Goal: Task Accomplishment & Management: Manage account settings

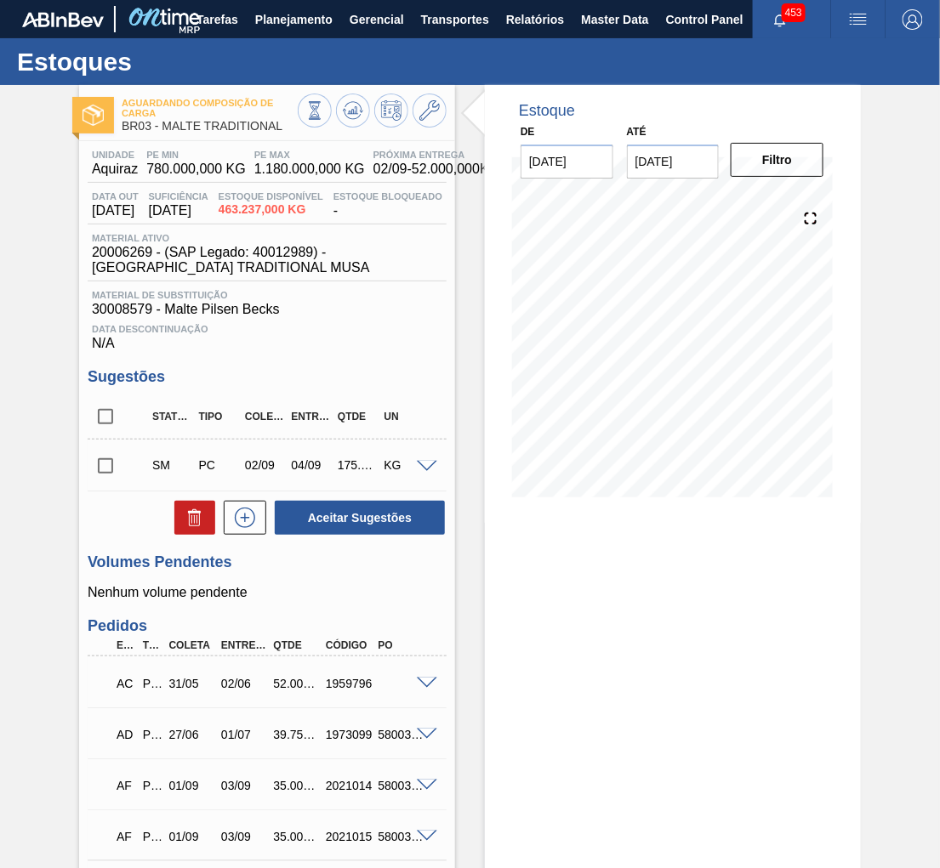
click at [105, 421] on input "checkbox" at bounding box center [106, 417] width 36 height 36
checkbox input "true"
click at [426, 471] on span at bounding box center [427, 467] width 20 height 13
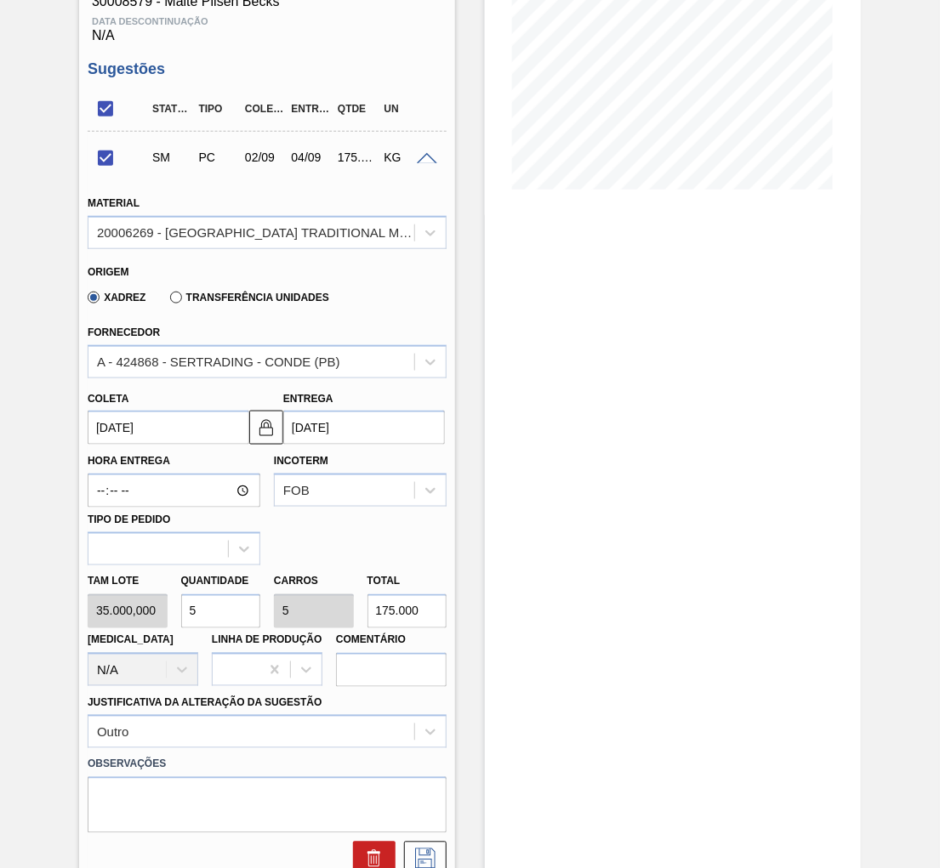
scroll to position [189, 0]
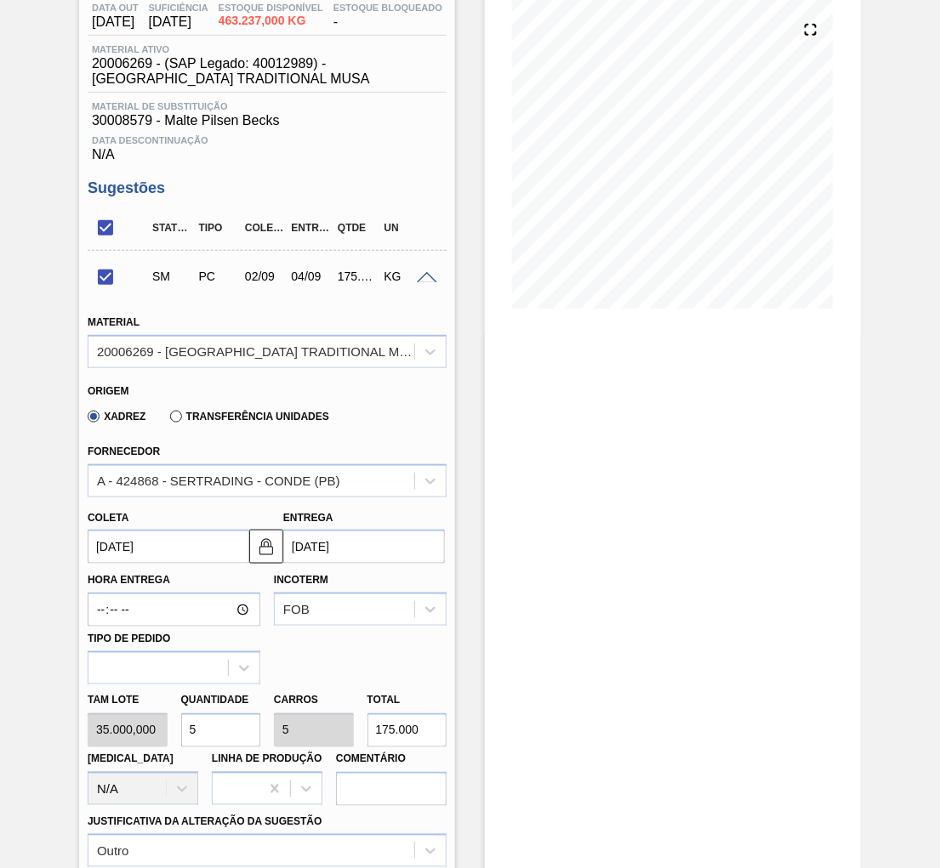
click at [421, 276] on span at bounding box center [427, 278] width 20 height 13
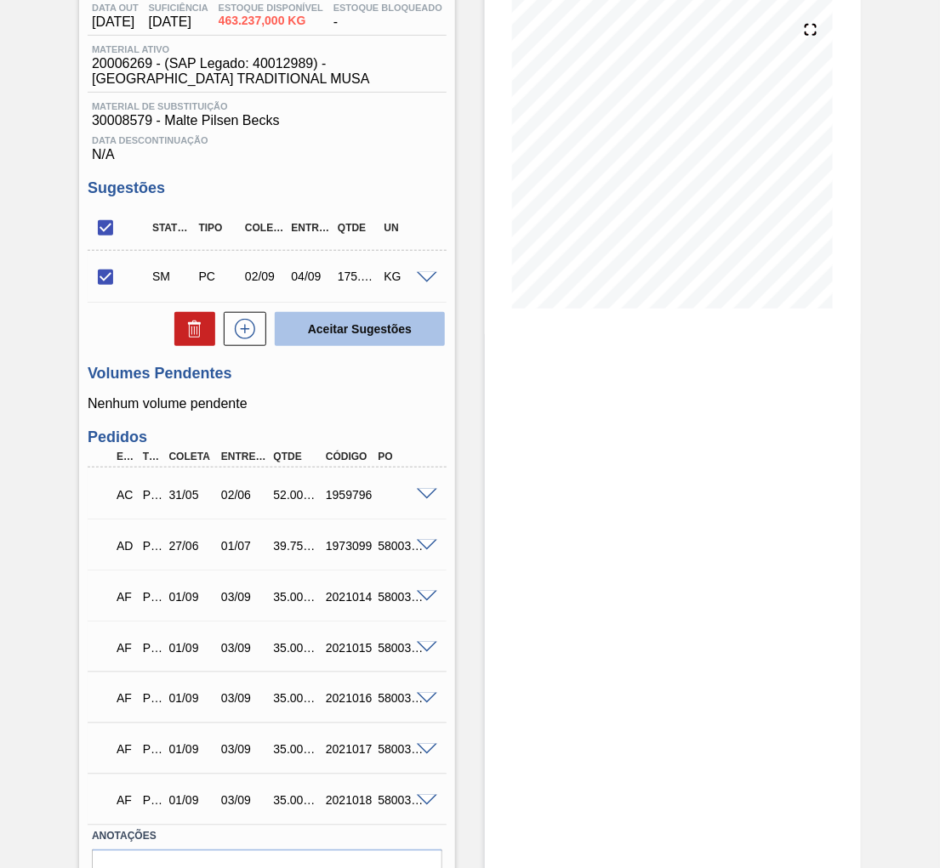
click at [391, 335] on button "Aceitar Sugestões" at bounding box center [360, 329] width 170 height 34
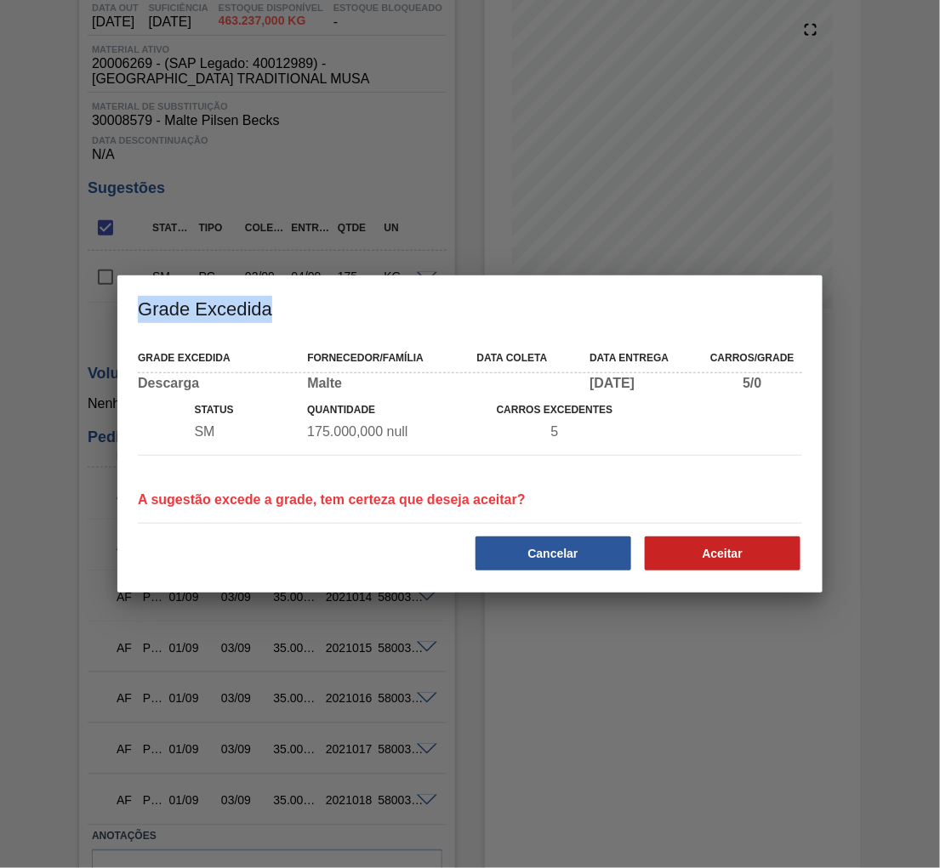
drag, startPoint x: 139, startPoint y: 310, endPoint x: 310, endPoint y: 304, distance: 171.1
click at [310, 304] on h3 "Grade Excedida" at bounding box center [469, 308] width 705 height 65
click at [576, 542] on button "Cancelar" at bounding box center [553, 554] width 156 height 34
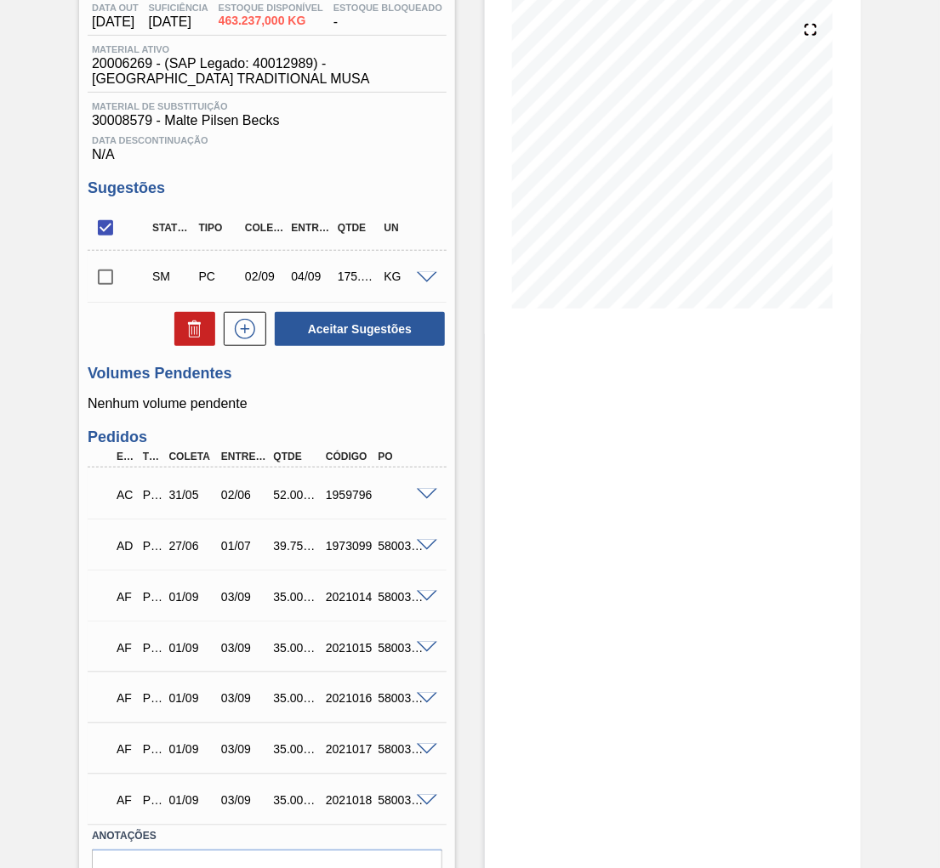
click at [116, 278] on input "checkbox" at bounding box center [106, 277] width 36 height 36
click at [351, 325] on button "Aceitar Sugestões" at bounding box center [360, 329] width 170 height 34
checkbox input "false"
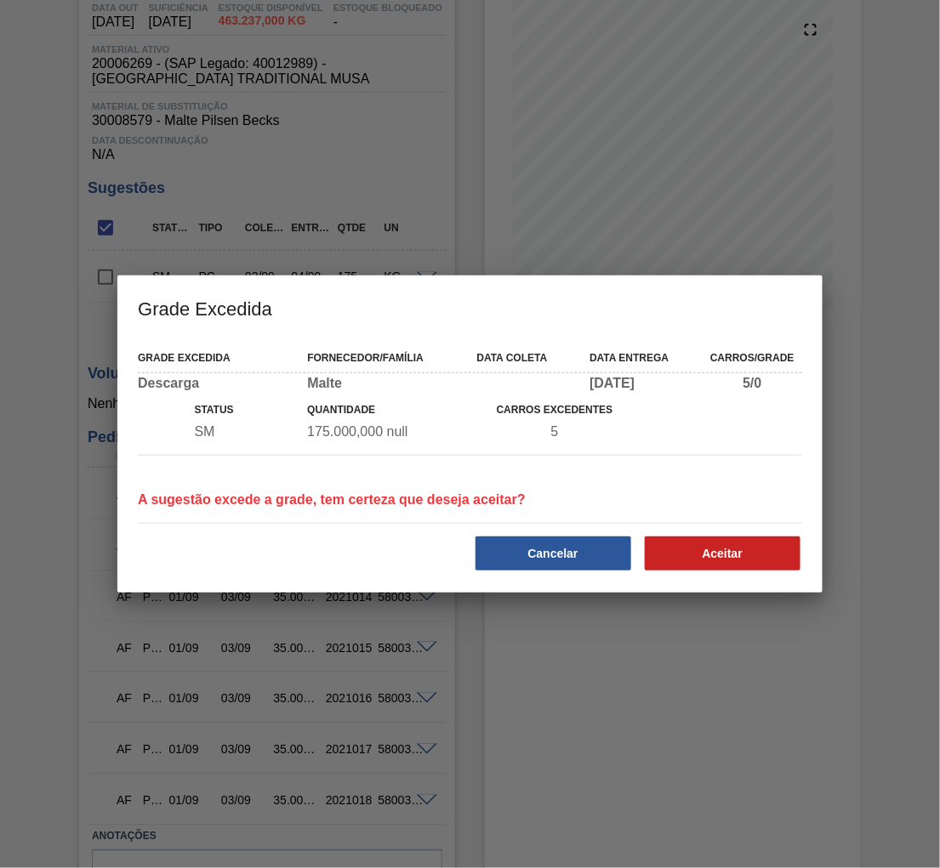
drag, startPoint x: 571, startPoint y: 561, endPoint x: 577, endPoint y: 550, distance: 12.6
click at [571, 561] on button "Cancelar" at bounding box center [553, 554] width 156 height 34
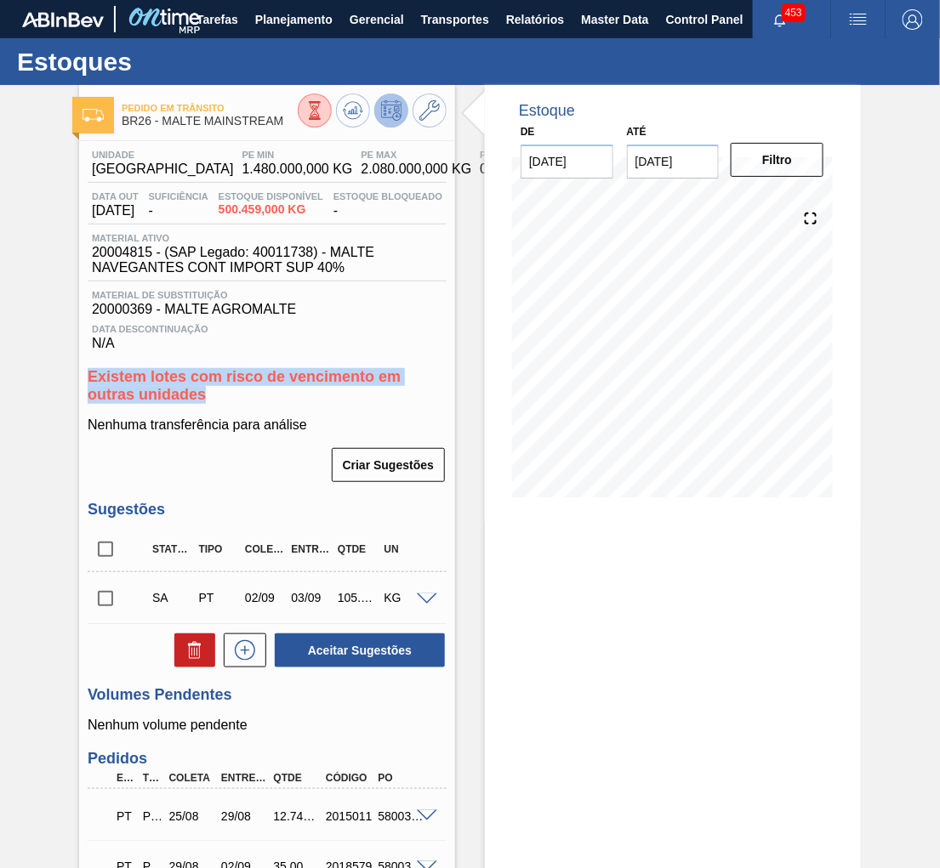
drag, startPoint x: 88, startPoint y: 381, endPoint x: 410, endPoint y: 402, distance: 322.2
click at [410, 402] on h3 "Existem lotes com risco de vencimento em outras unidades" at bounding box center [267, 386] width 359 height 36
click at [106, 557] on input "checkbox" at bounding box center [106, 550] width 36 height 36
checkbox input "true"
click at [349, 652] on button "Aceitar Sugestões" at bounding box center [360, 651] width 170 height 34
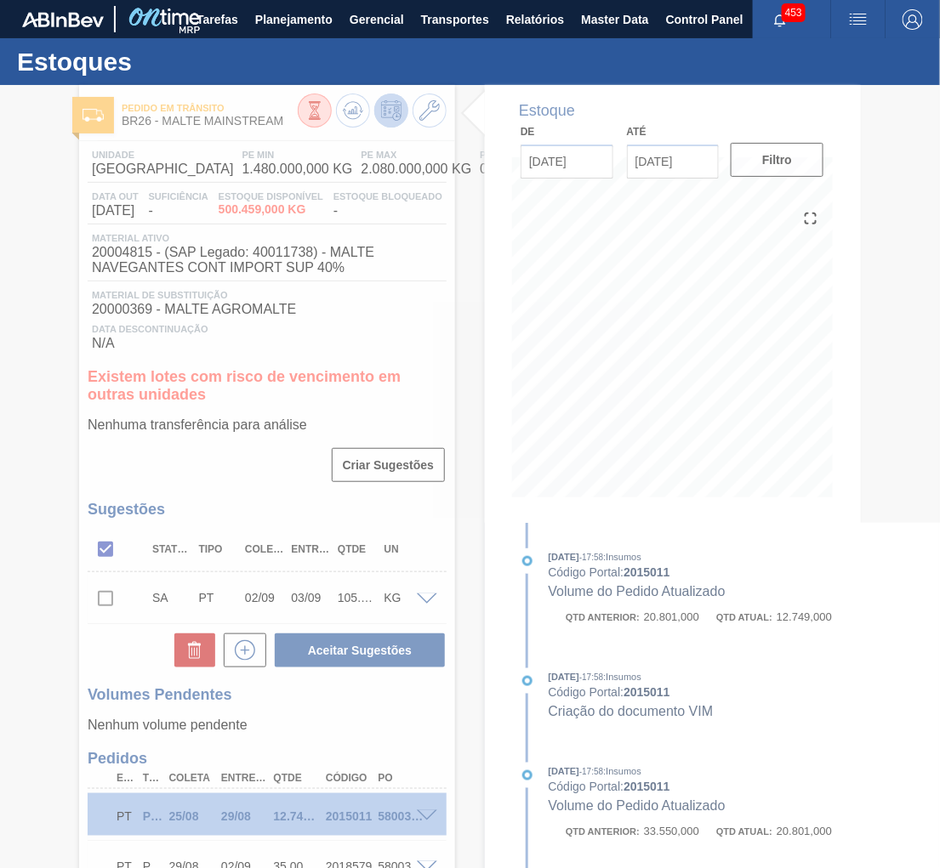
click at [436, 593] on div at bounding box center [470, 476] width 940 height 783
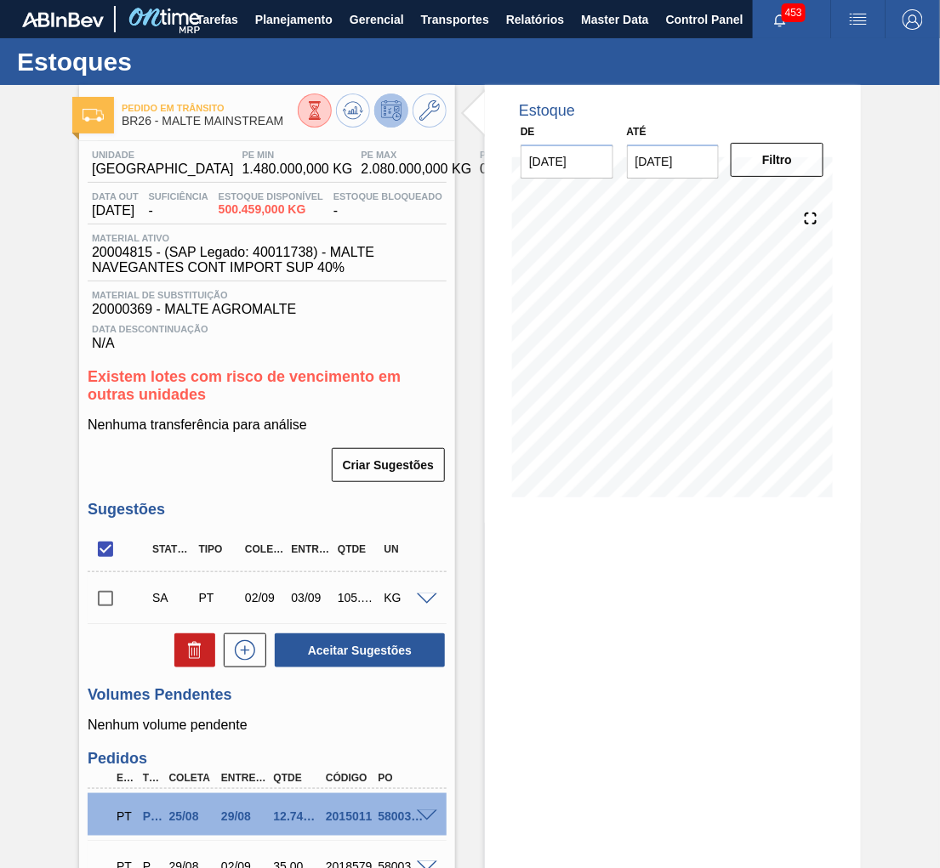
click at [421, 595] on span at bounding box center [427, 600] width 20 height 13
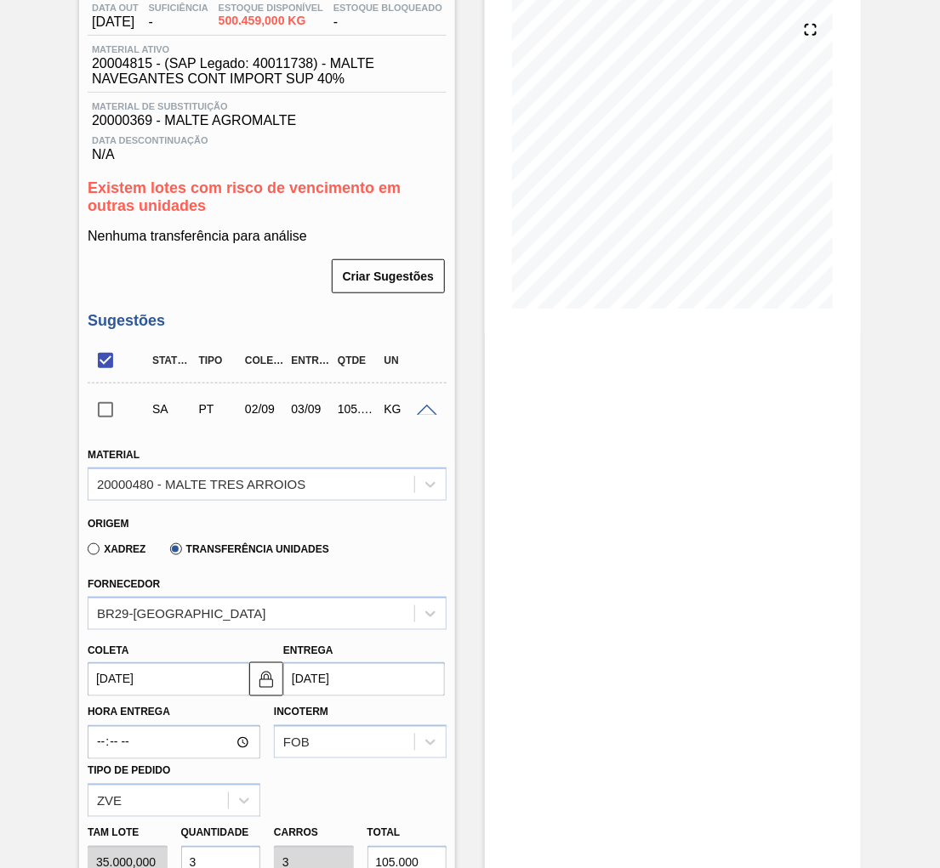
scroll to position [94, 0]
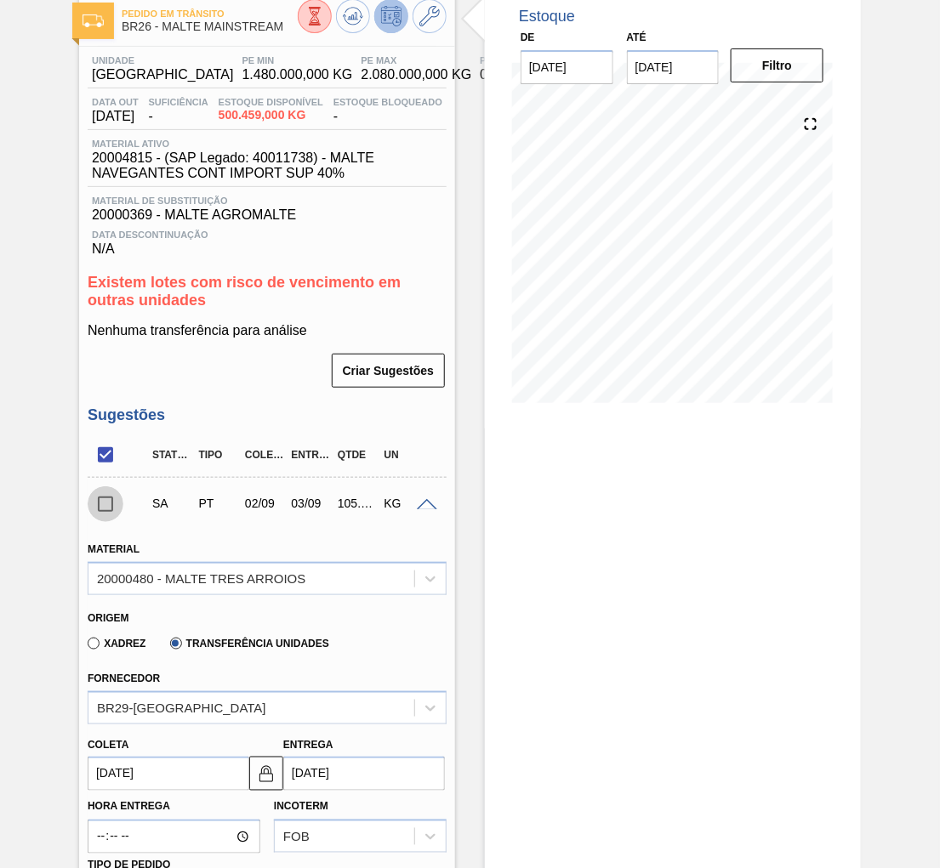
drag, startPoint x: 104, startPoint y: 503, endPoint x: 183, endPoint y: 512, distance: 79.6
click at [105, 503] on input "checkbox" at bounding box center [106, 504] width 36 height 36
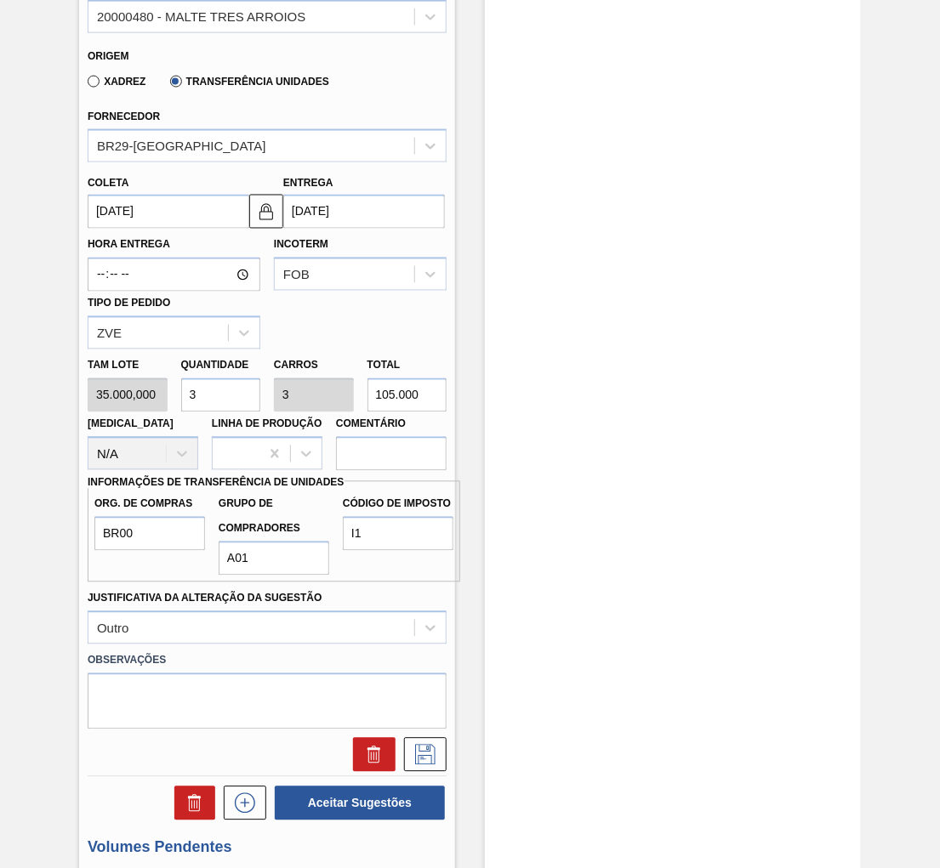
scroll to position [661, 0]
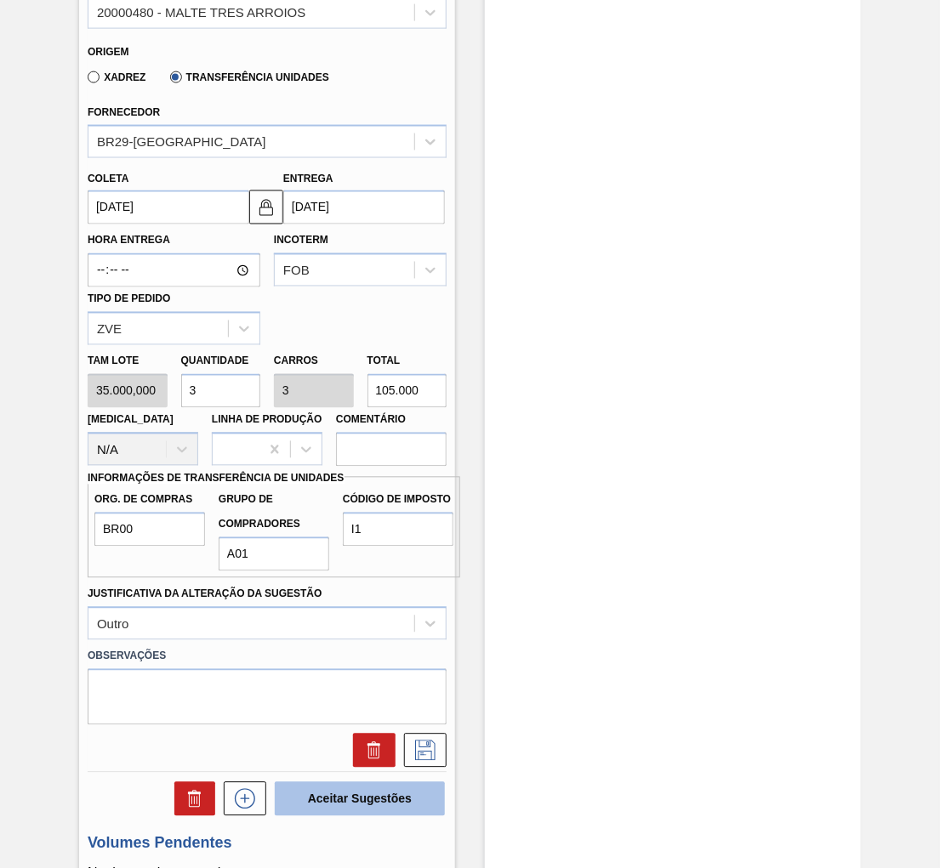
click at [369, 795] on button "Aceitar Sugestões" at bounding box center [360, 799] width 170 height 34
checkbox input "false"
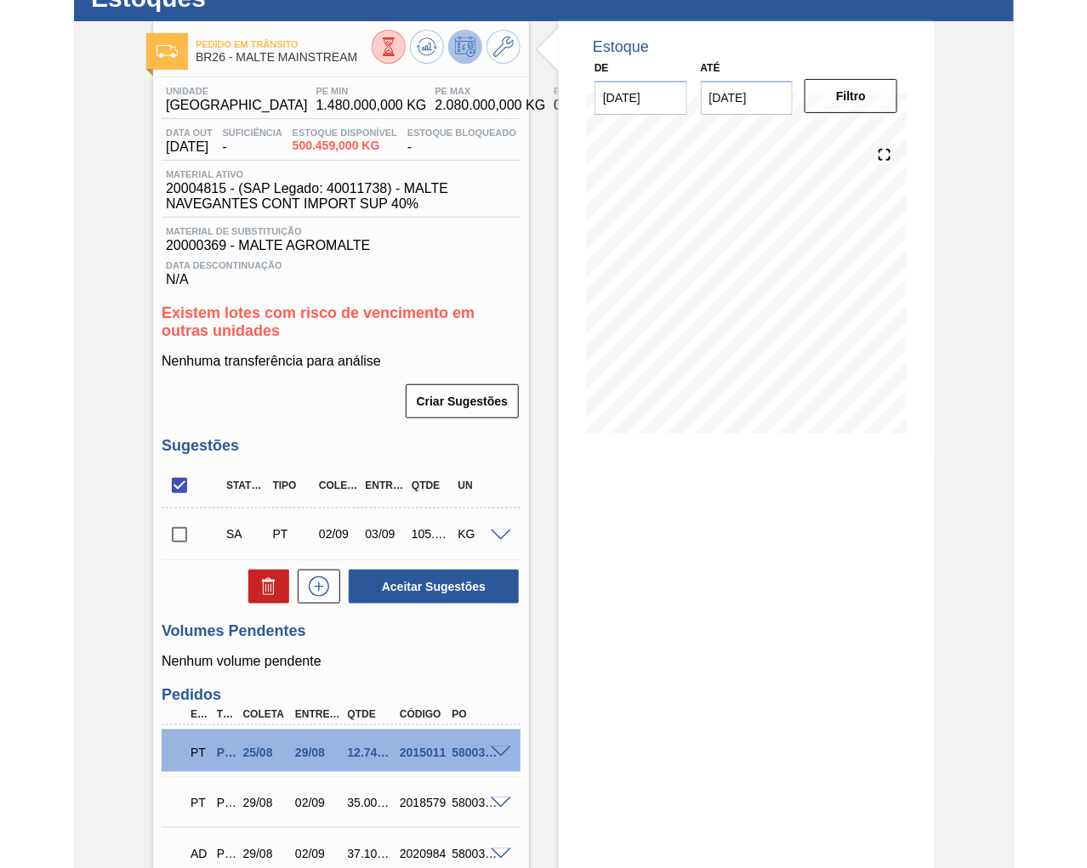
scroll to position [0, 0]
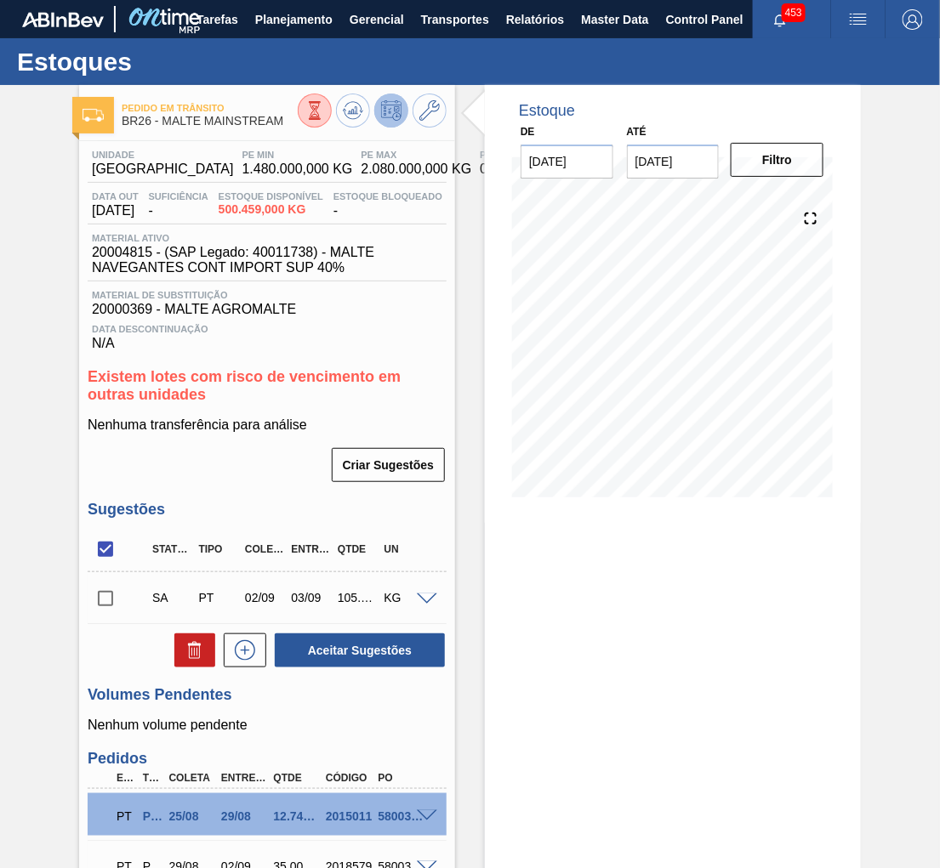
click at [419, 595] on span at bounding box center [427, 600] width 20 height 13
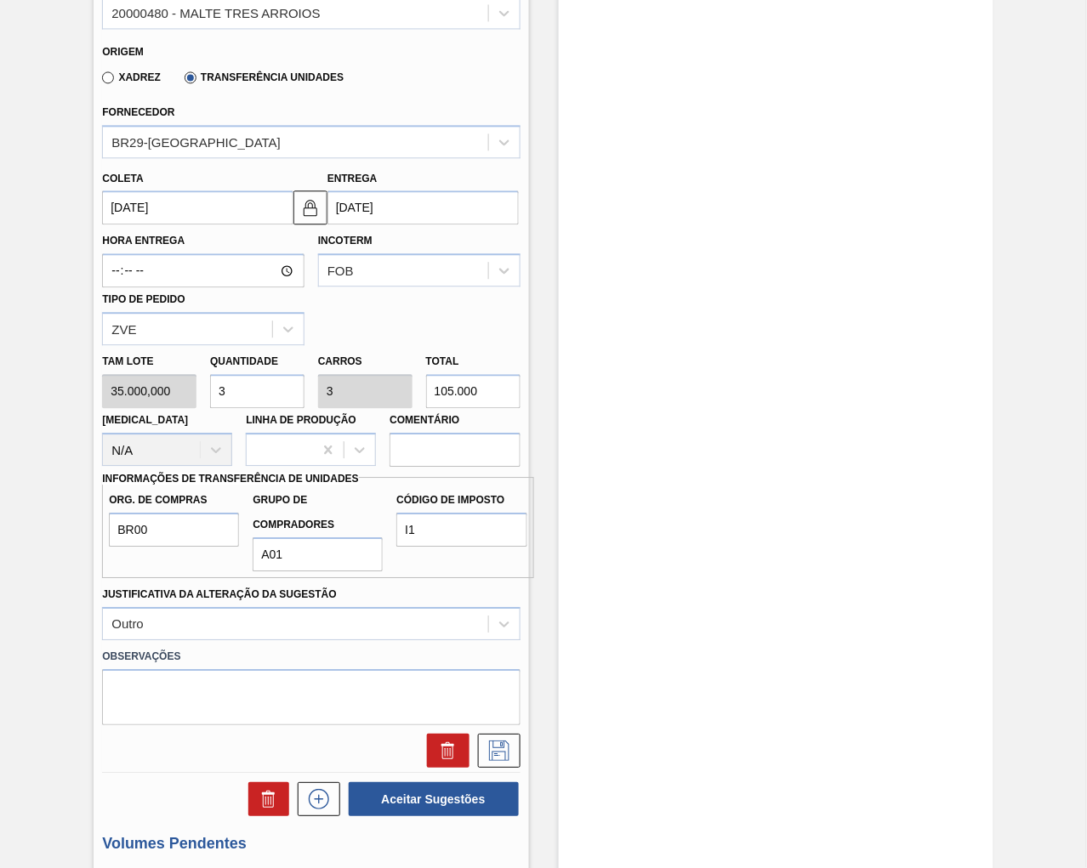
scroll to position [755, 0]
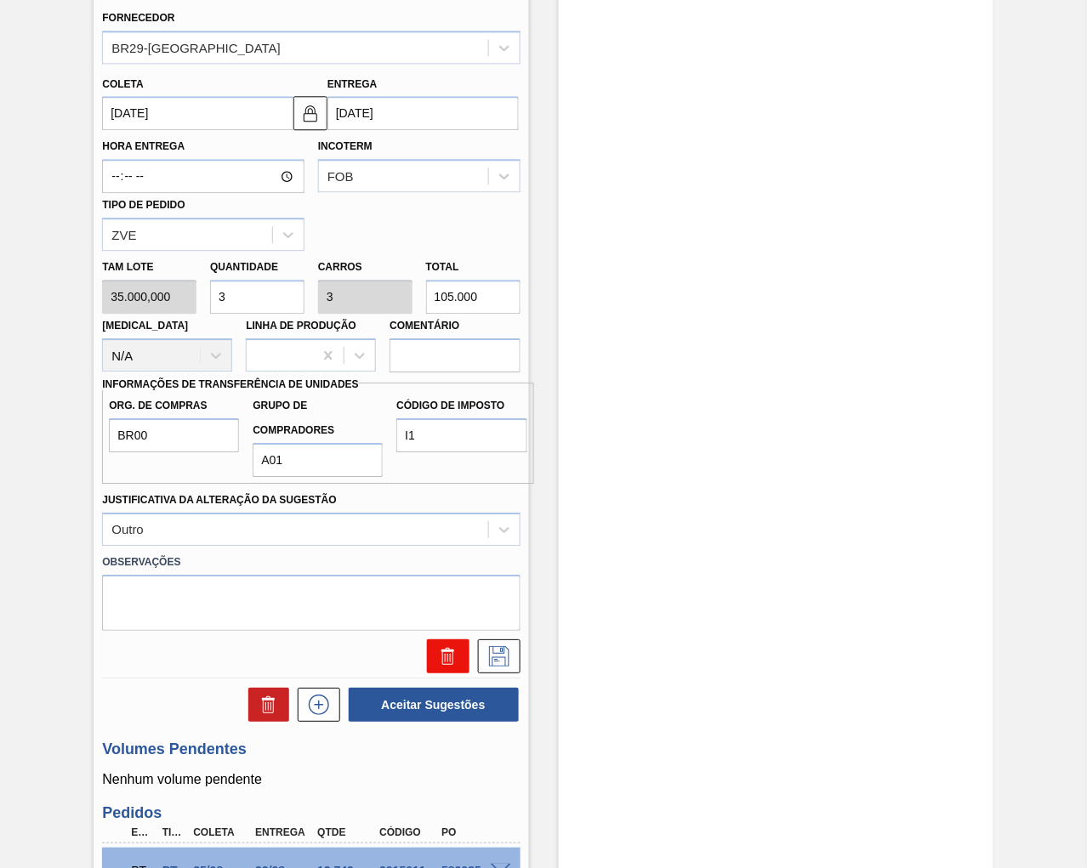
click at [435, 646] on button at bounding box center [448, 657] width 43 height 34
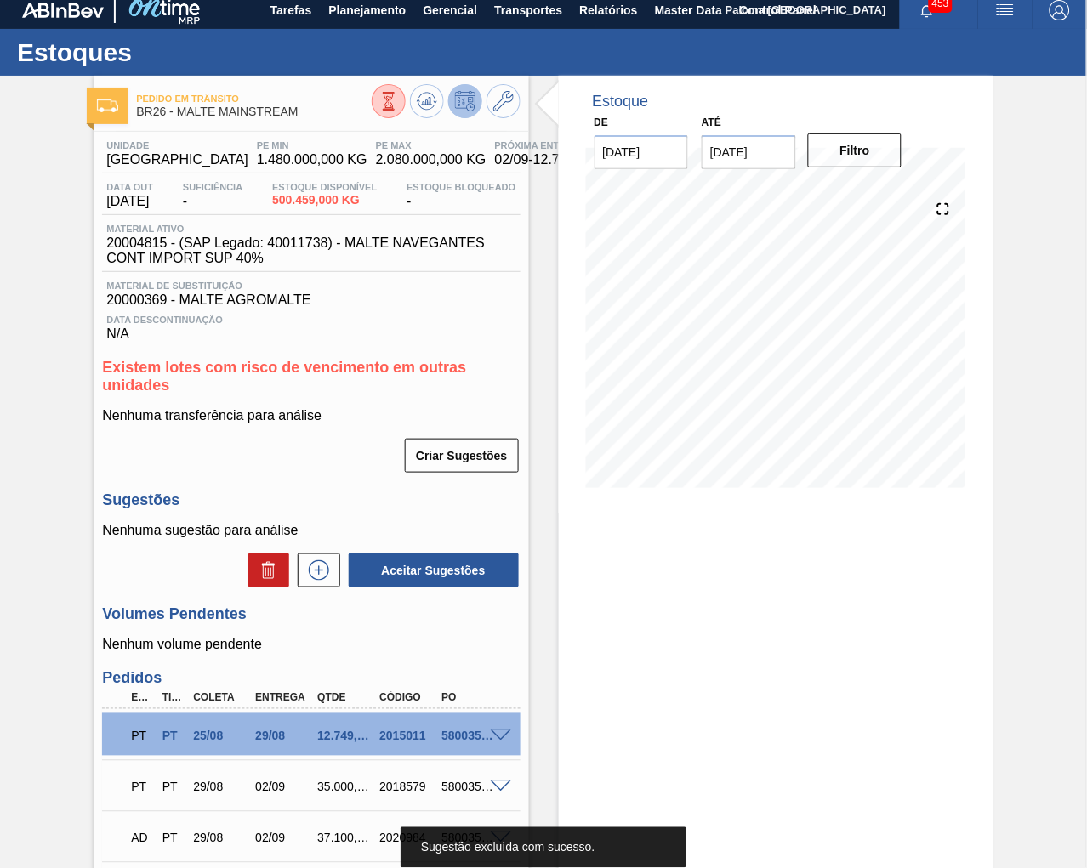
scroll to position [0, 0]
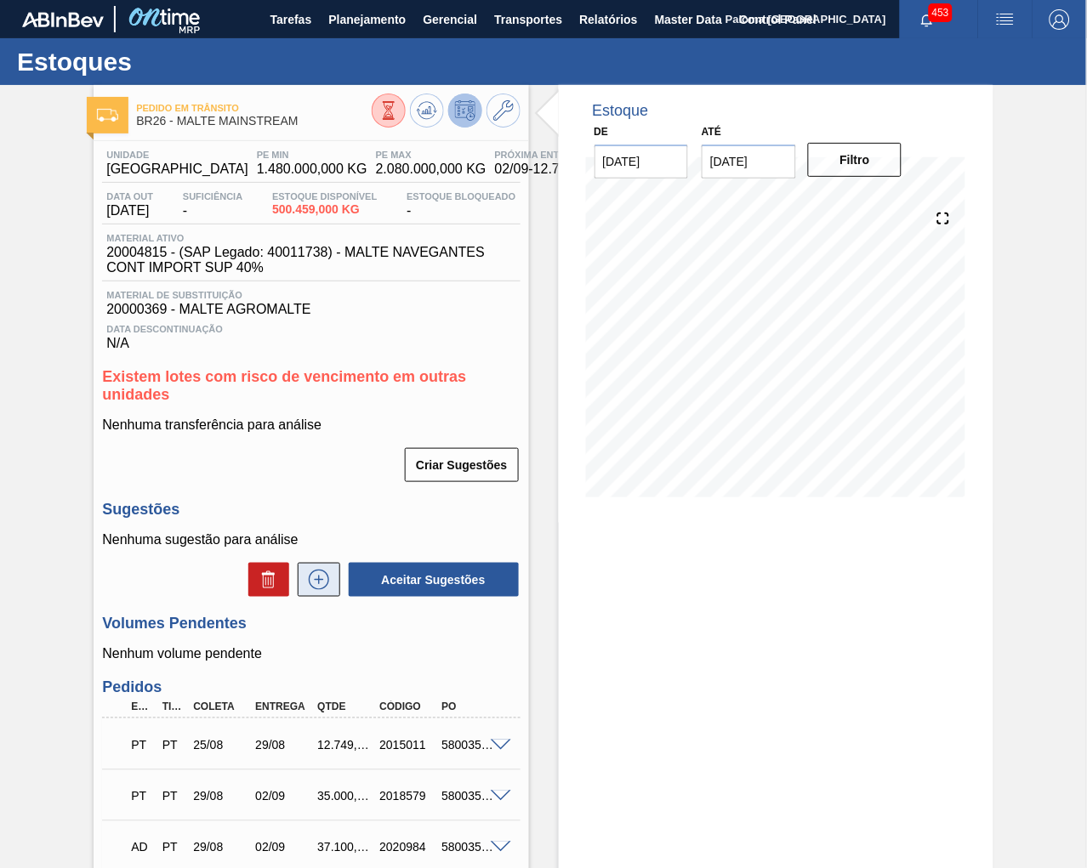
click at [323, 580] on icon at bounding box center [318, 580] width 27 height 20
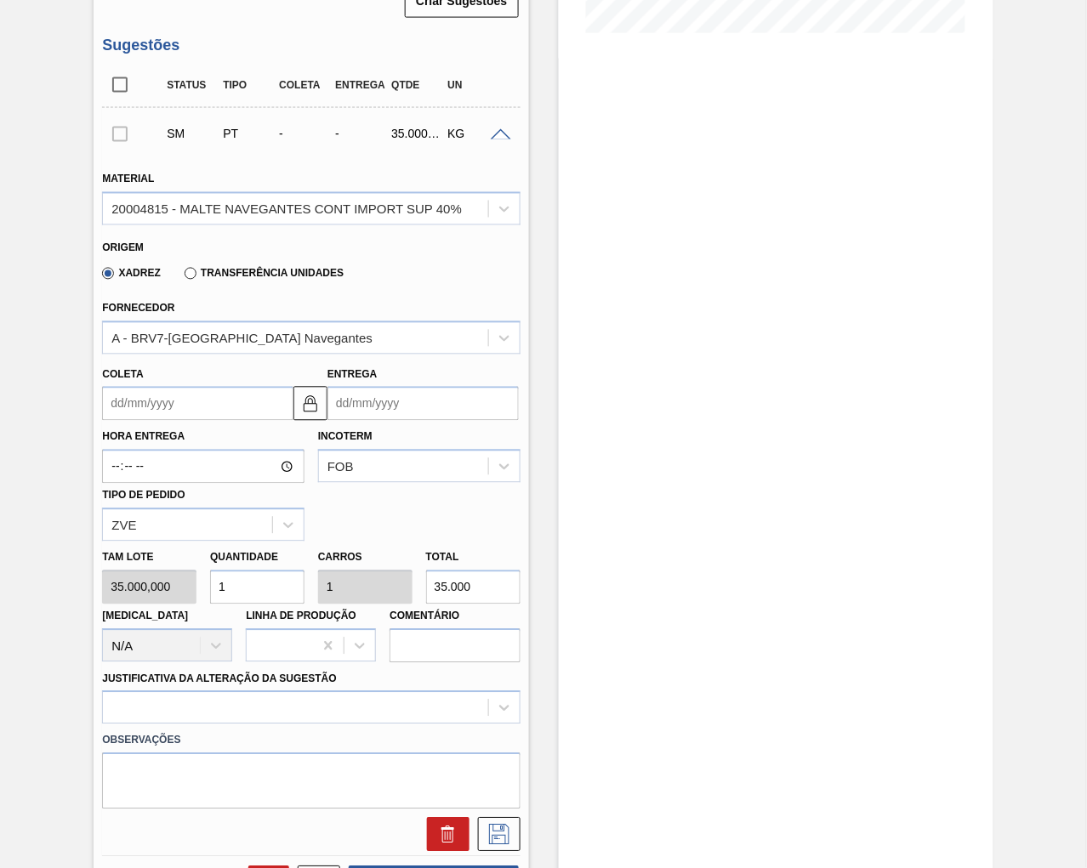
scroll to position [472, 0]
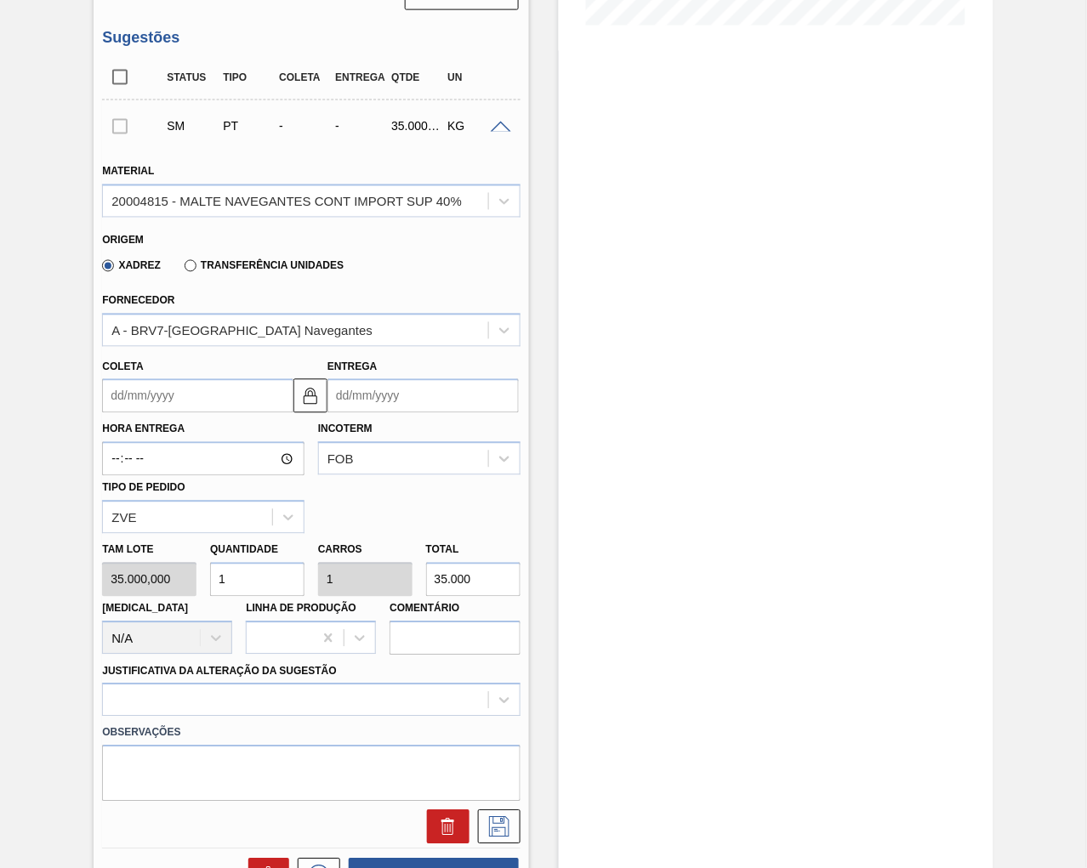
click at [174, 571] on div "Tam lote 35.000,000 Quantidade 1 Carros 1 Total 35.000 Doca N/A Linha de Produç…" at bounding box center [310, 595] width 431 height 122
type input "11"
type input "385.000"
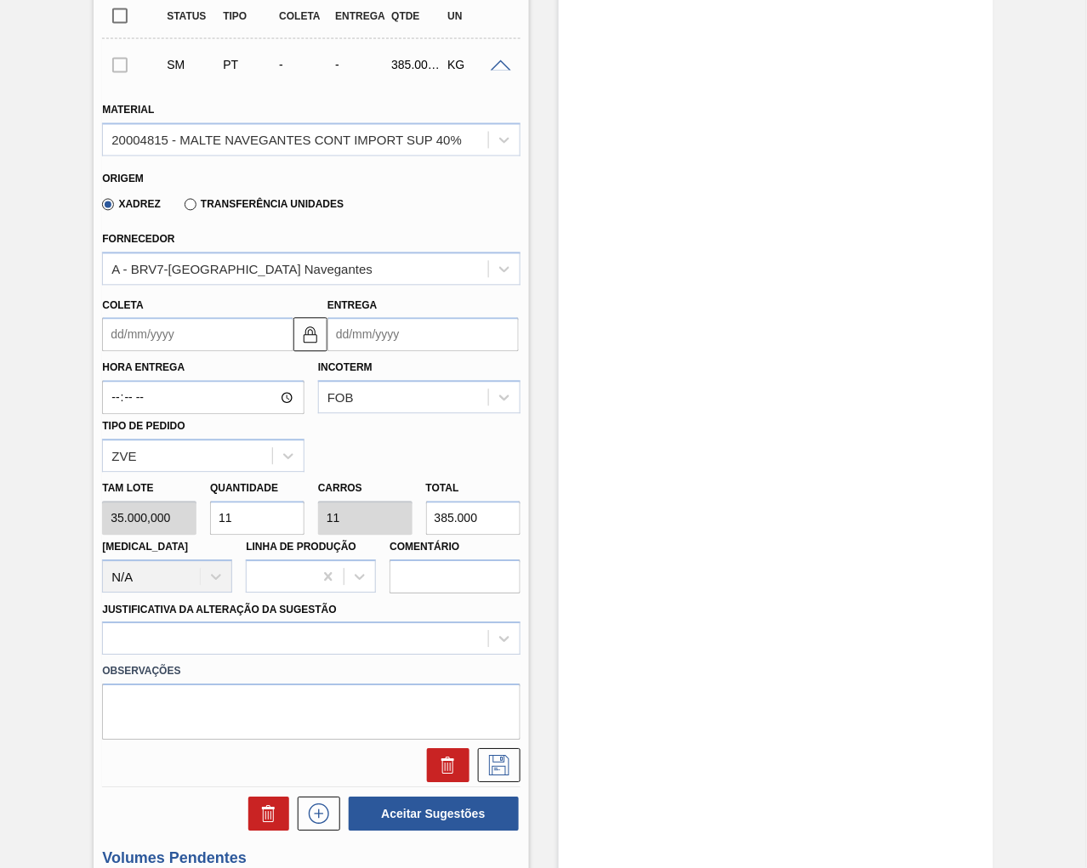
scroll to position [566, 0]
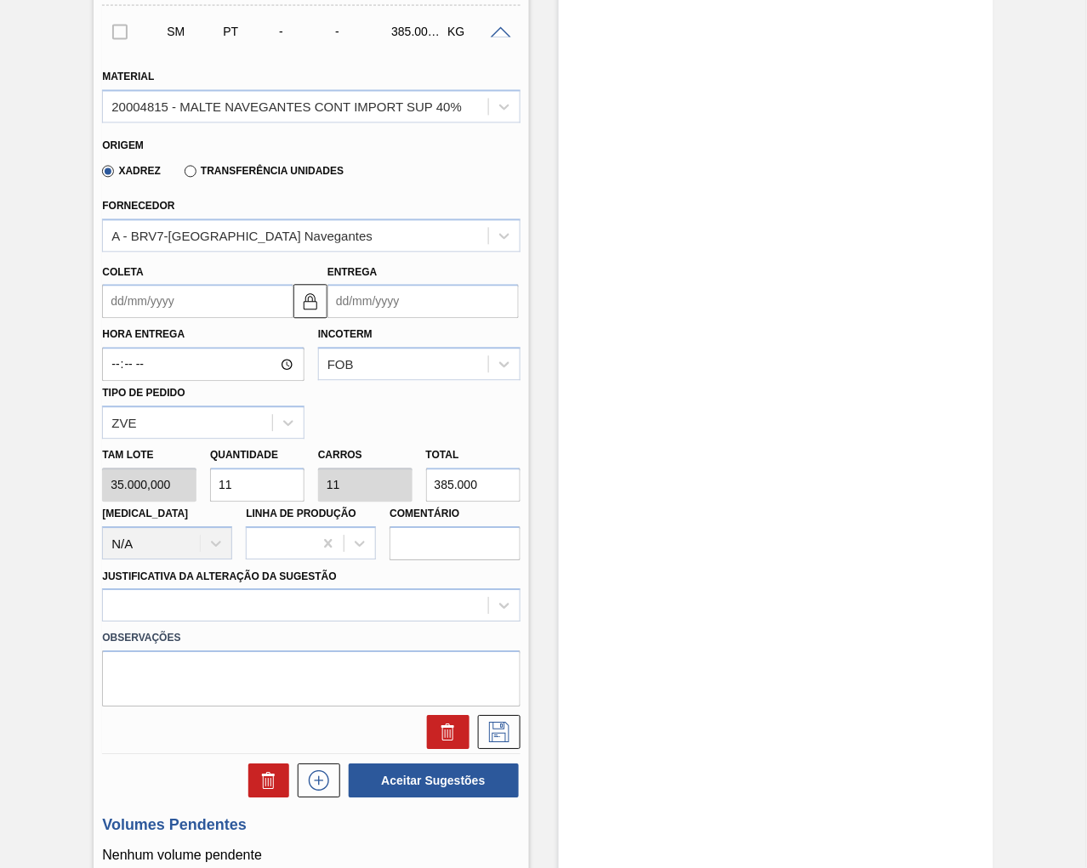
type input "11"
click at [145, 303] on input "Coleta" at bounding box center [197, 302] width 191 height 34
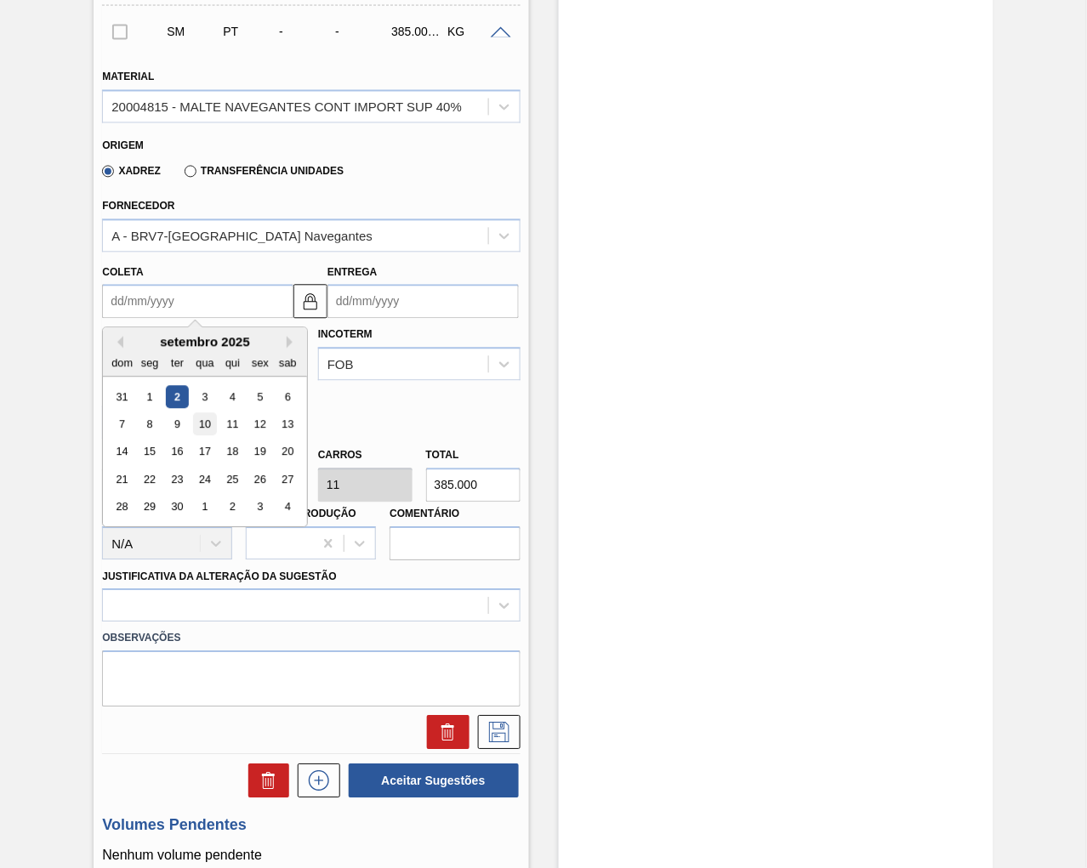
click at [205, 418] on div "10" at bounding box center [205, 424] width 23 height 23
type input "[DATE]"
type input "14/09/2025"
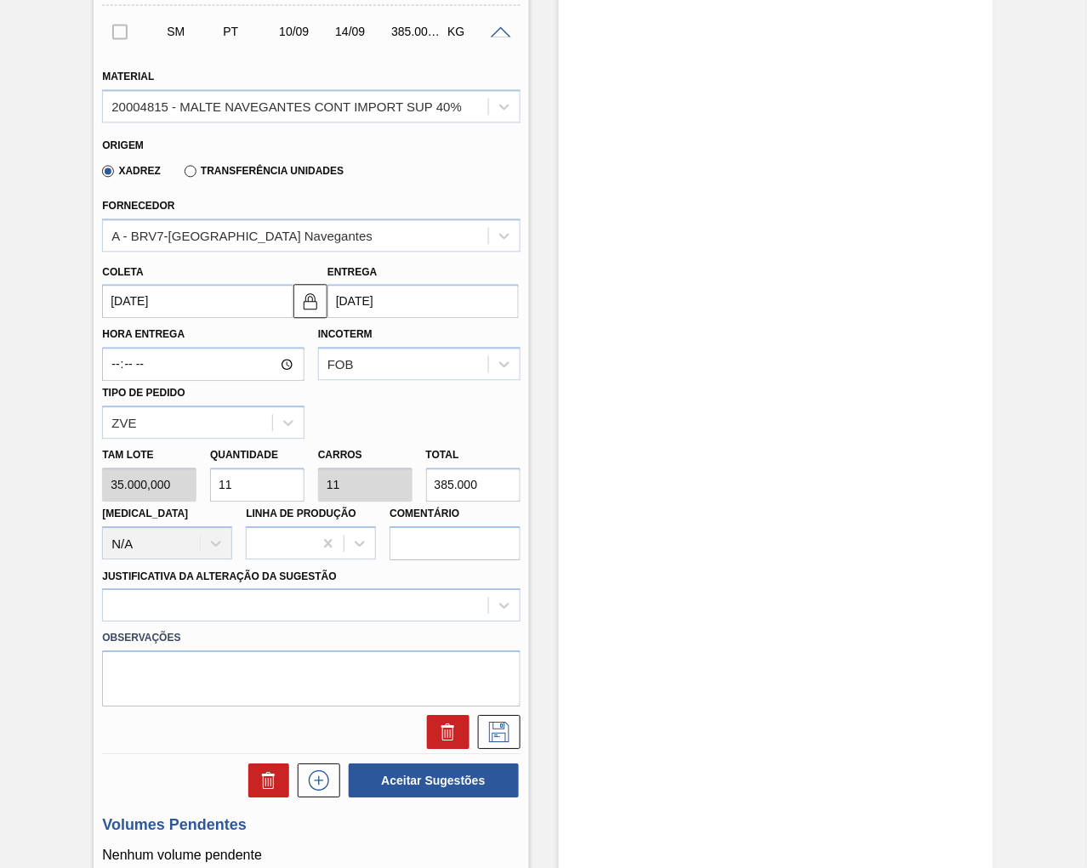
click at [221, 308] on input "[DATE]" at bounding box center [197, 302] width 191 height 34
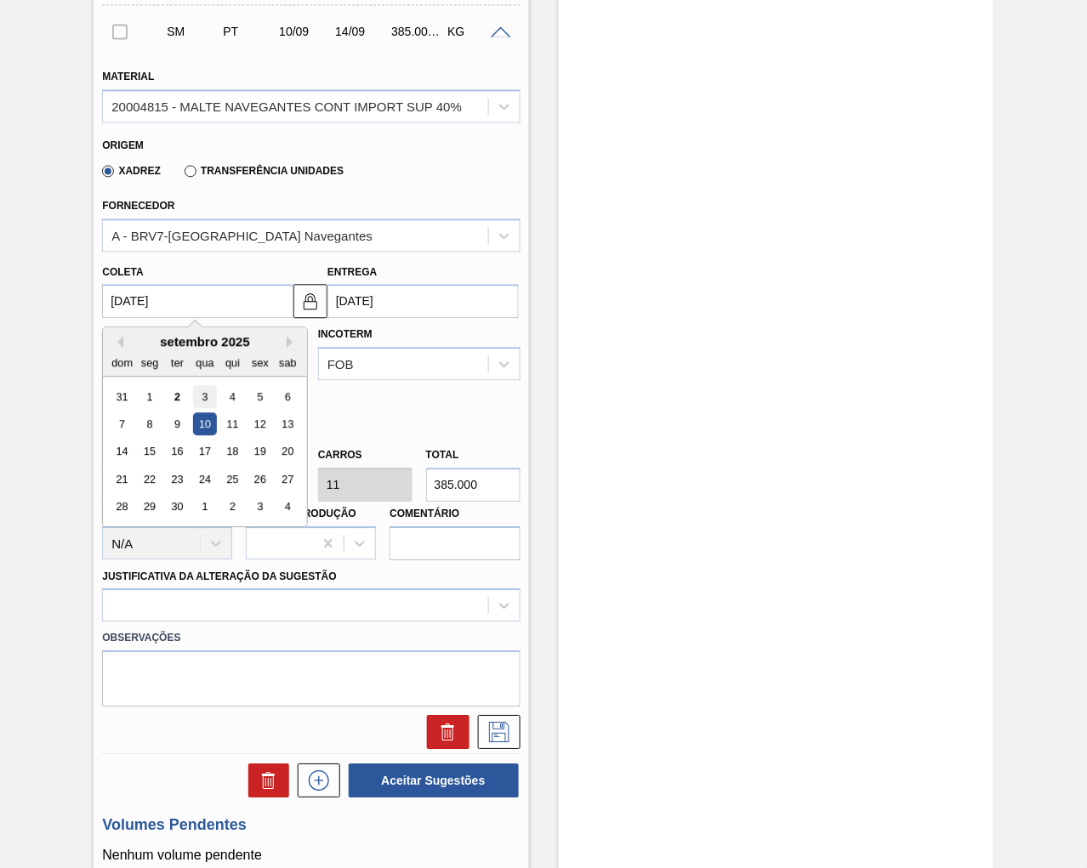
click at [210, 395] on div "3" at bounding box center [205, 397] width 23 height 23
type input "[DATE]"
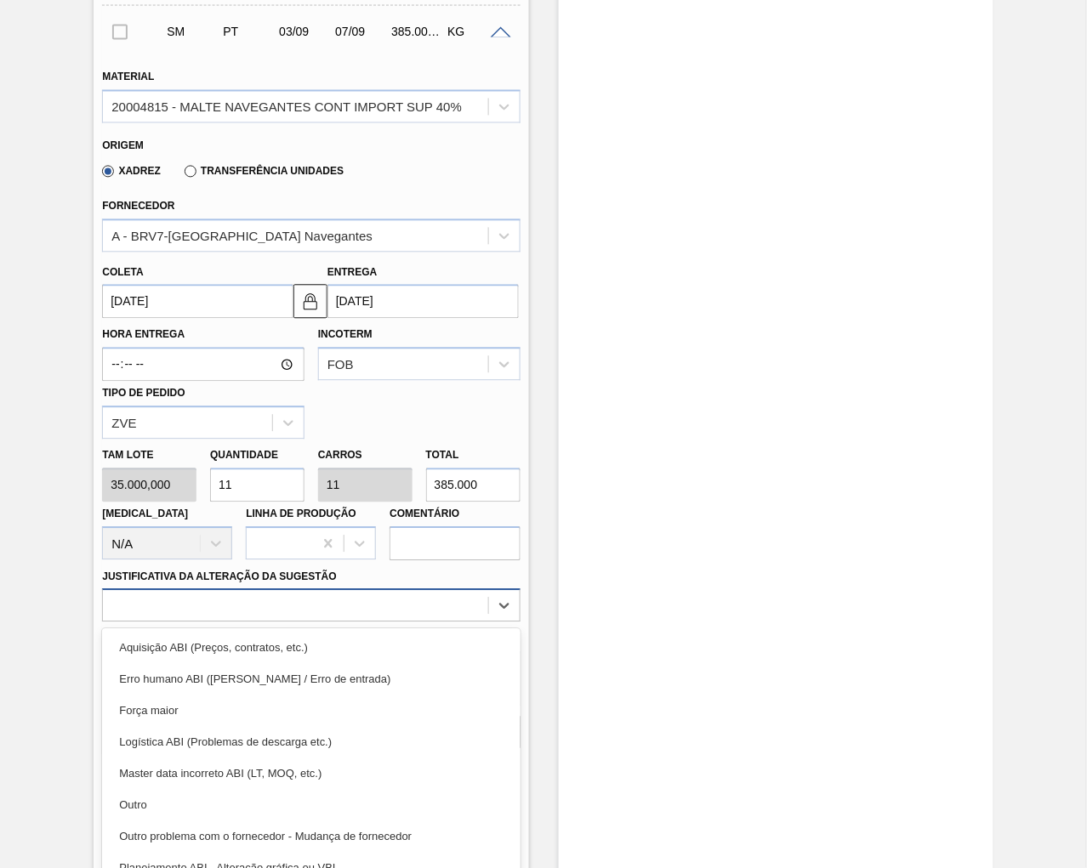
scroll to position [587, 0]
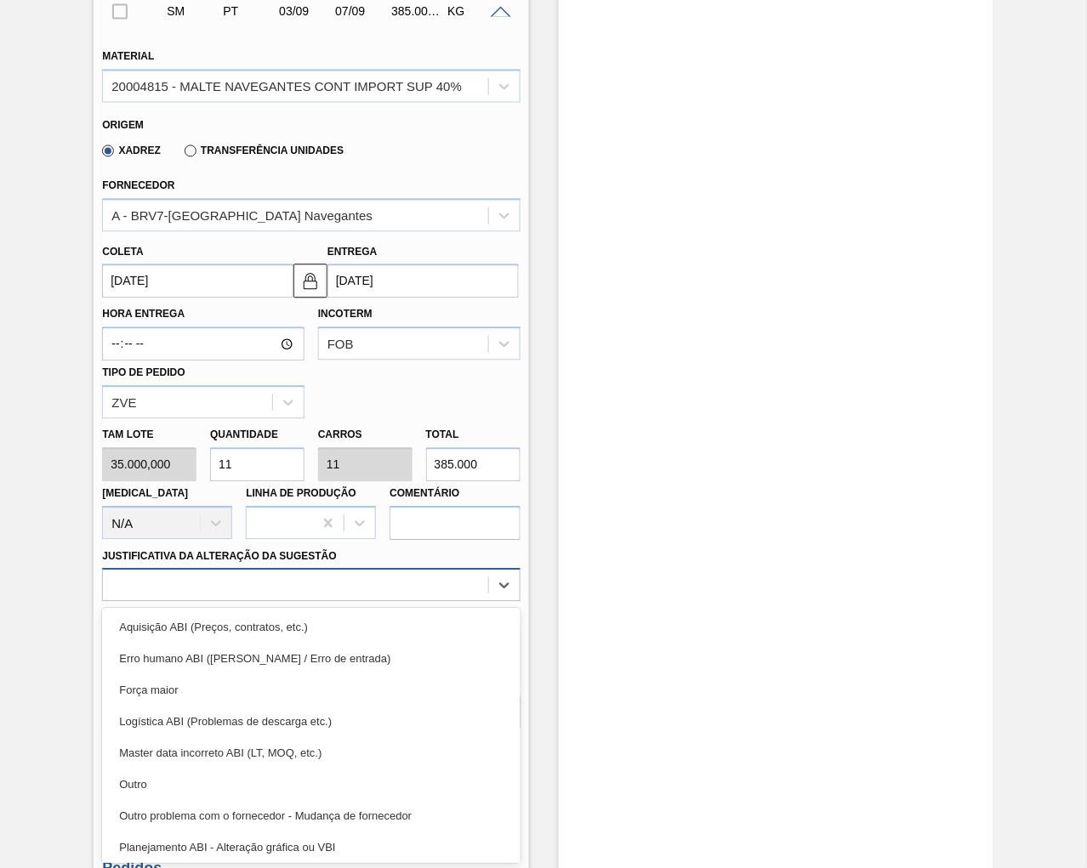
click at [290, 601] on div "Material 20004815 - MALTE NAVEGANTES CONT IMPORT SUP 40% Origem Xadrez Transfer…" at bounding box center [311, 380] width 418 height 697
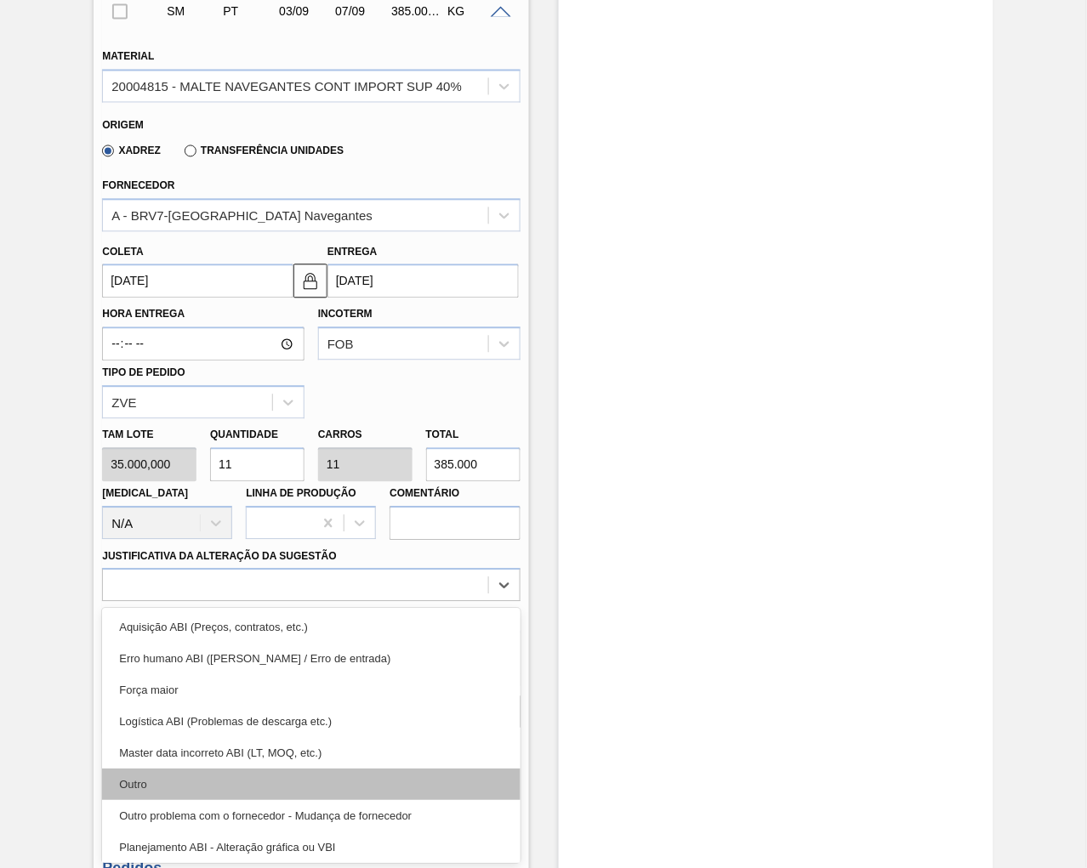
click at [387, 777] on div "Outro" at bounding box center [311, 785] width 418 height 31
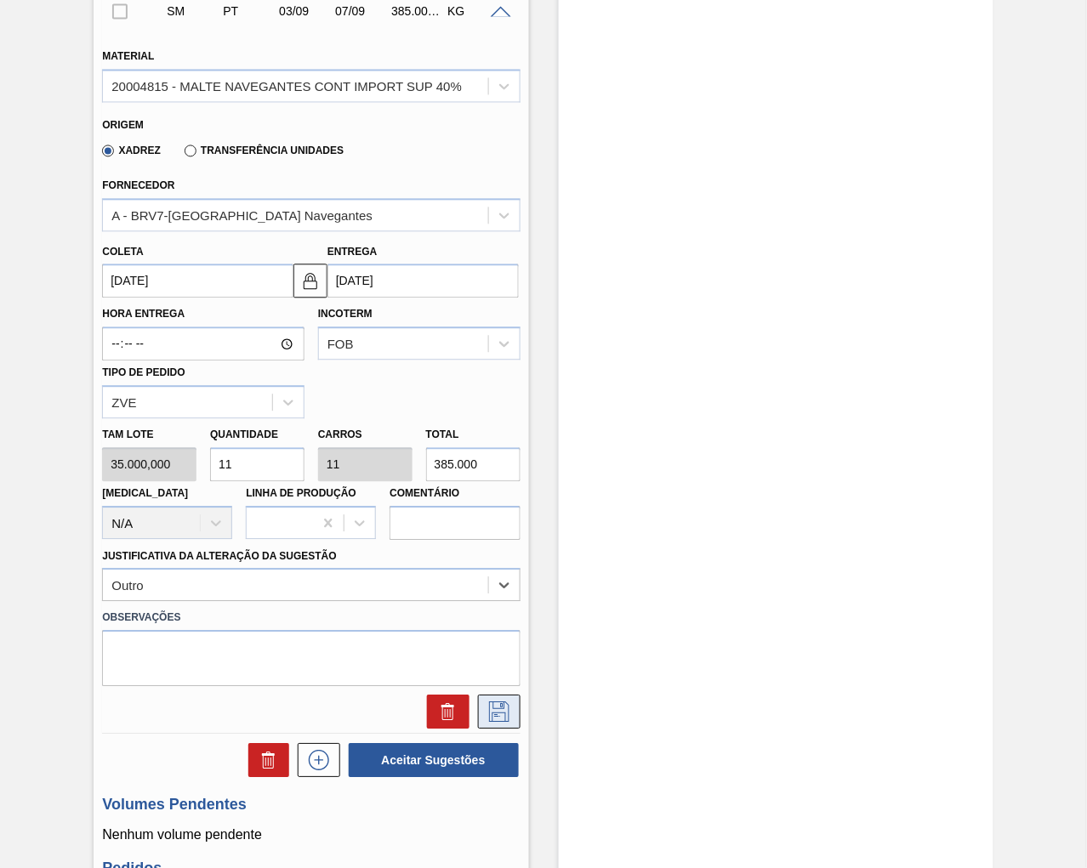
click at [493, 716] on icon at bounding box center [499, 713] width 27 height 20
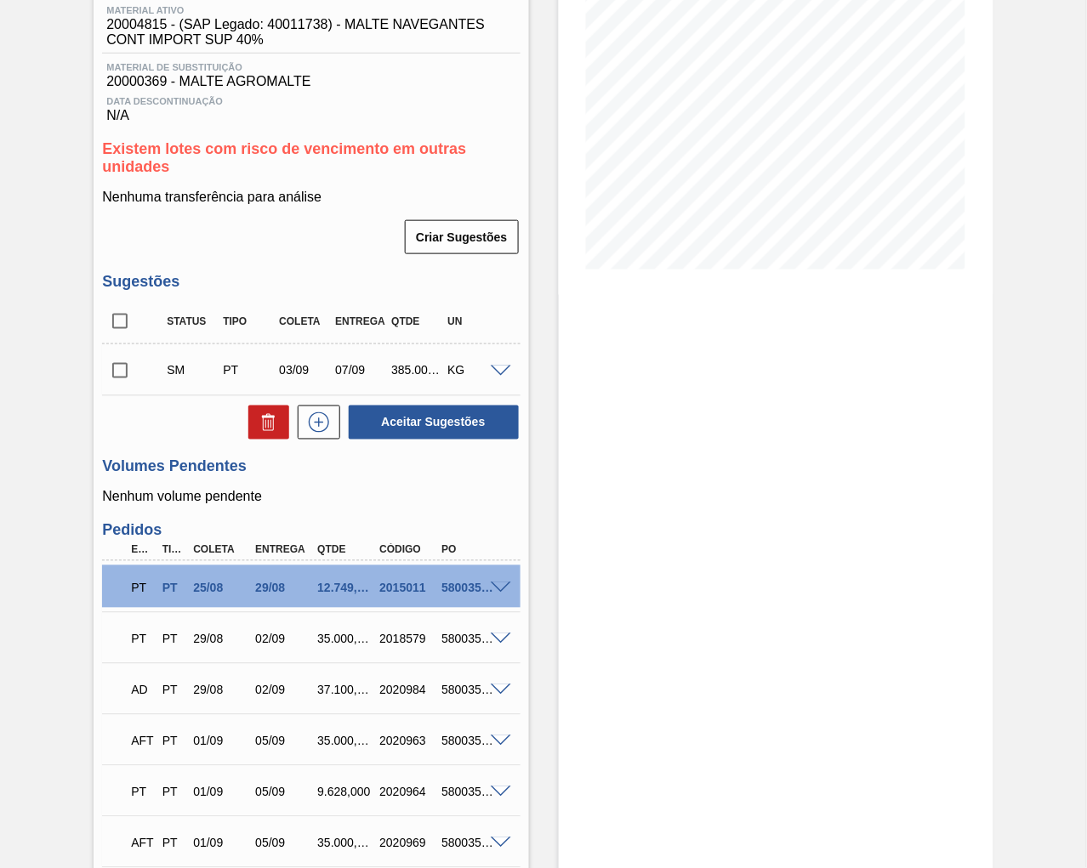
scroll to position [208, 0]
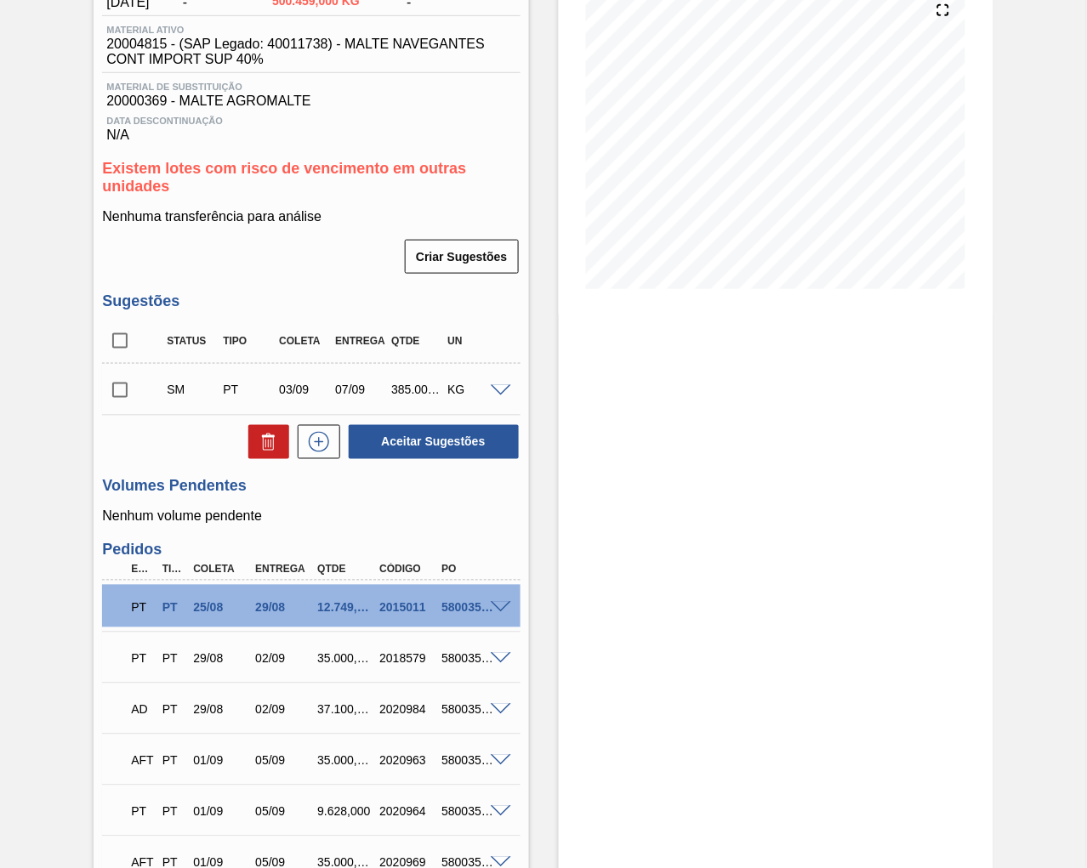
click at [487, 384] on div at bounding box center [503, 390] width 34 height 13
click at [498, 385] on span at bounding box center [501, 391] width 20 height 13
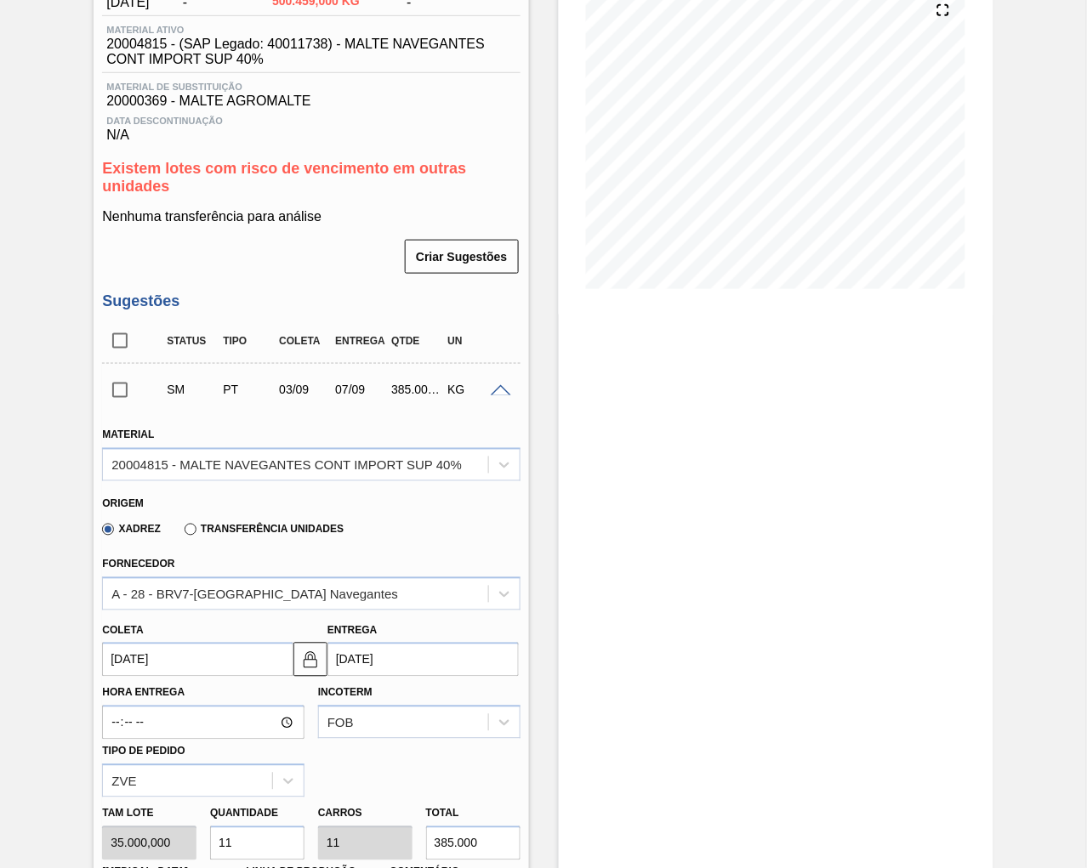
click at [122, 337] on input "checkbox" at bounding box center [120, 341] width 36 height 36
checkbox input "true"
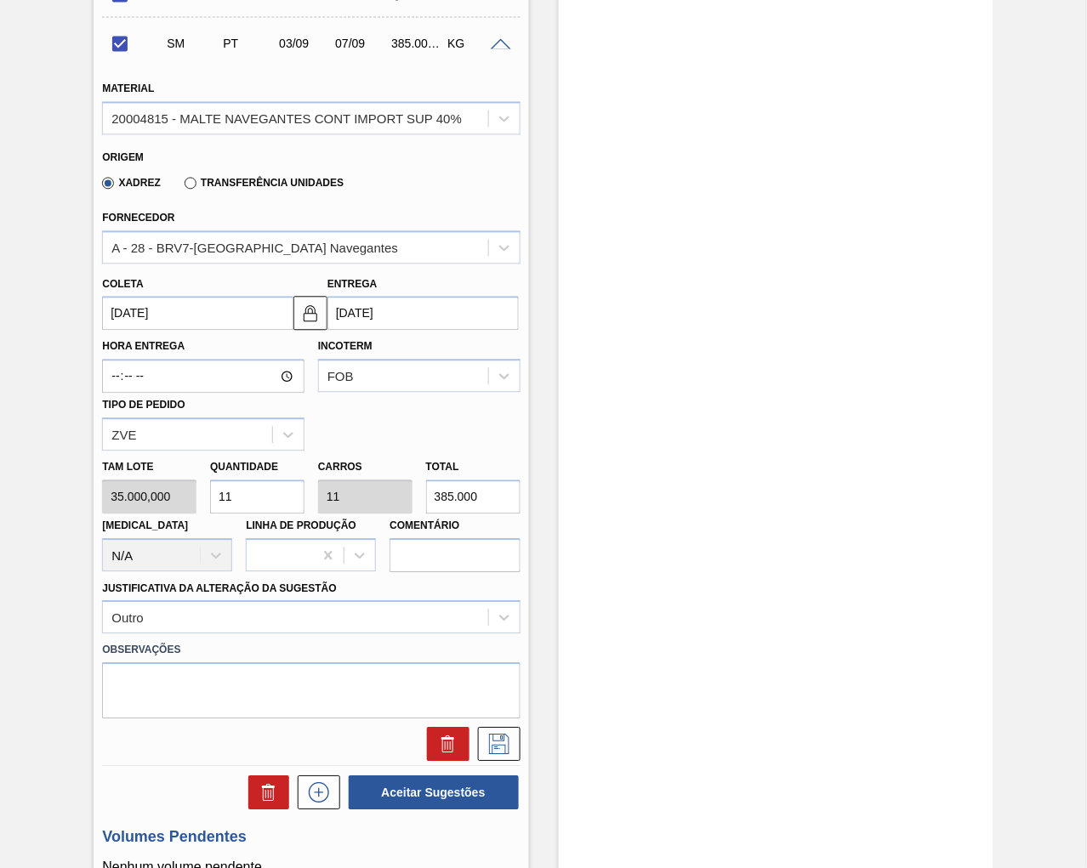
scroll to position [681, 0]
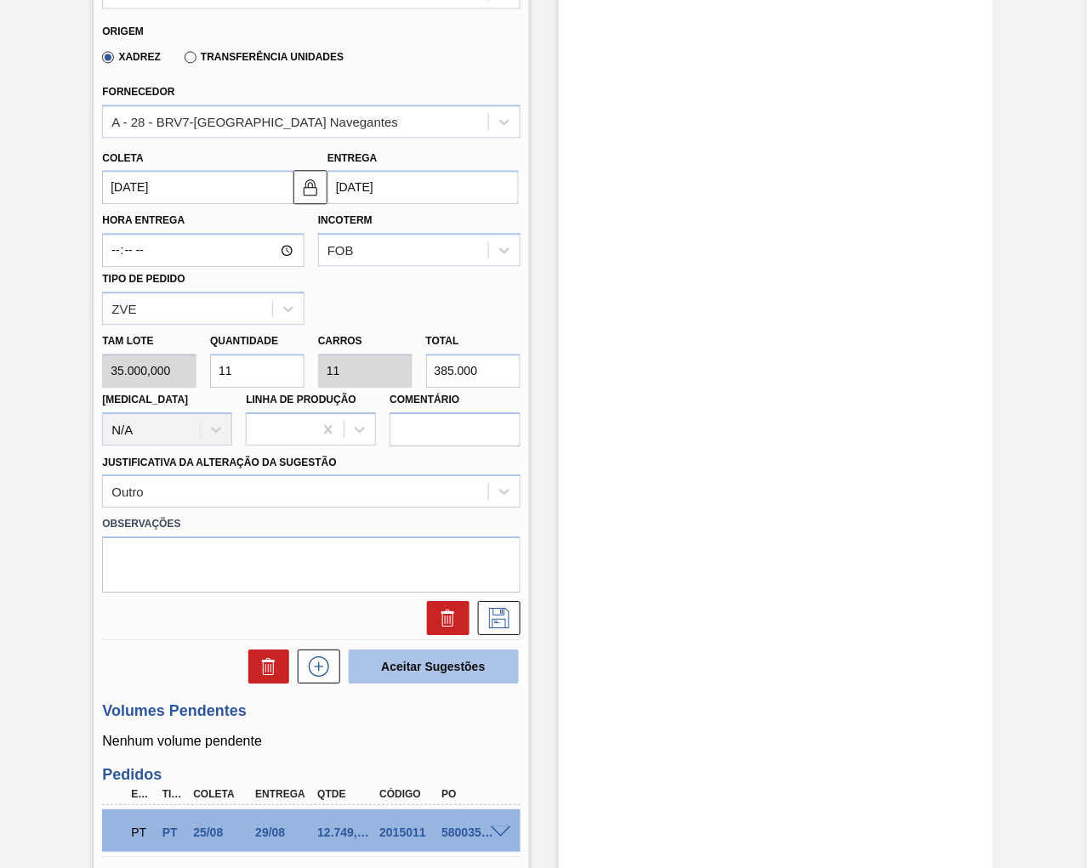
click at [379, 655] on button "Aceitar Sugestões" at bounding box center [434, 667] width 170 height 34
checkbox input "false"
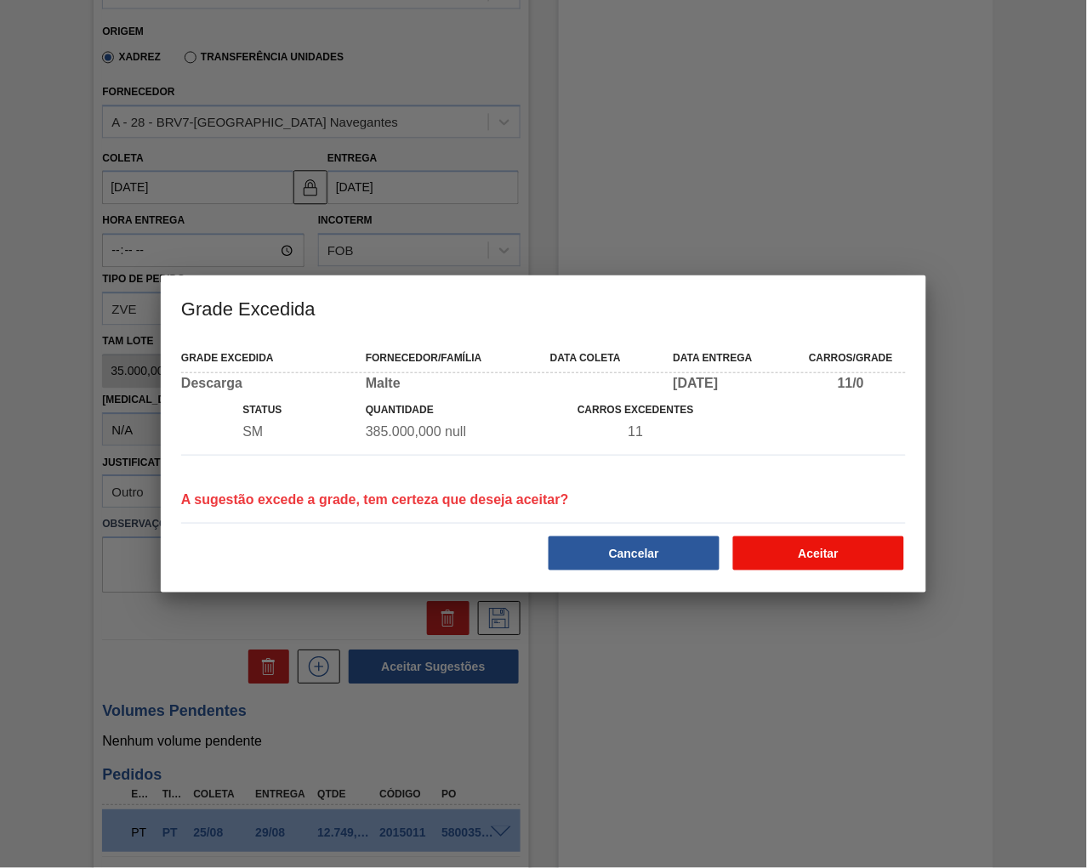
click at [817, 555] on button "Aceitar" at bounding box center [818, 554] width 171 height 34
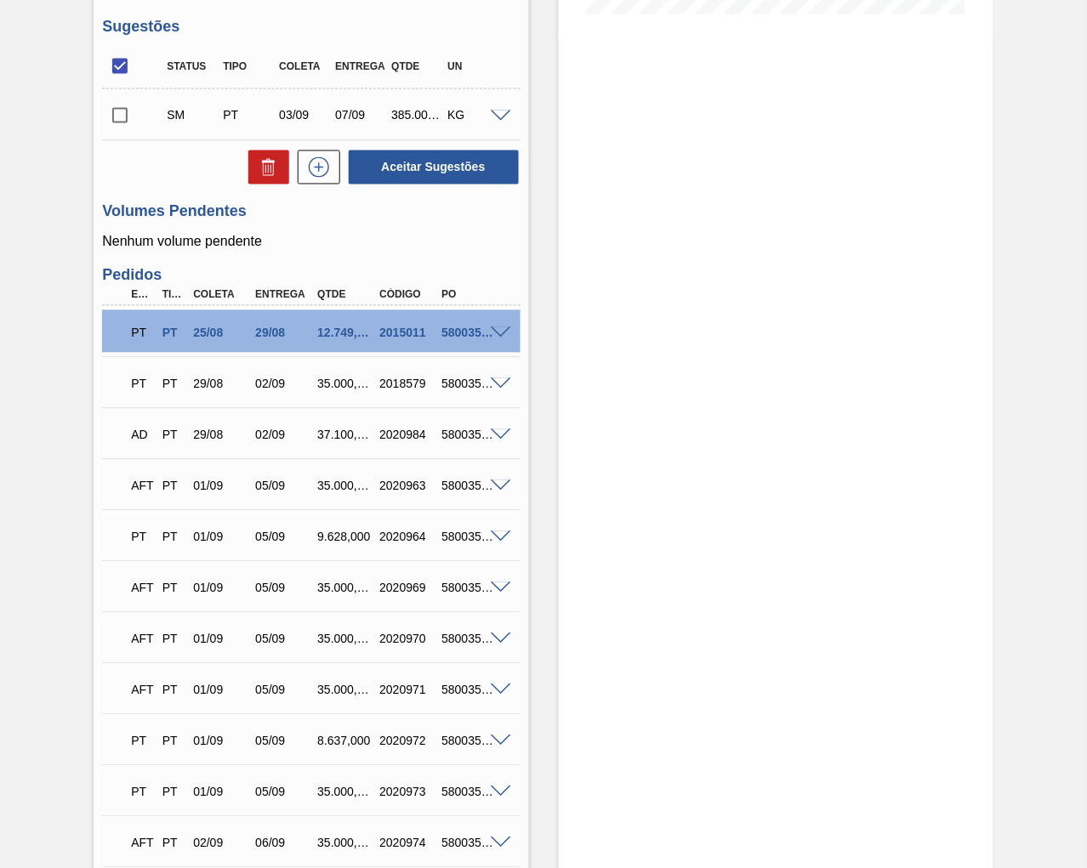
scroll to position [303, 0]
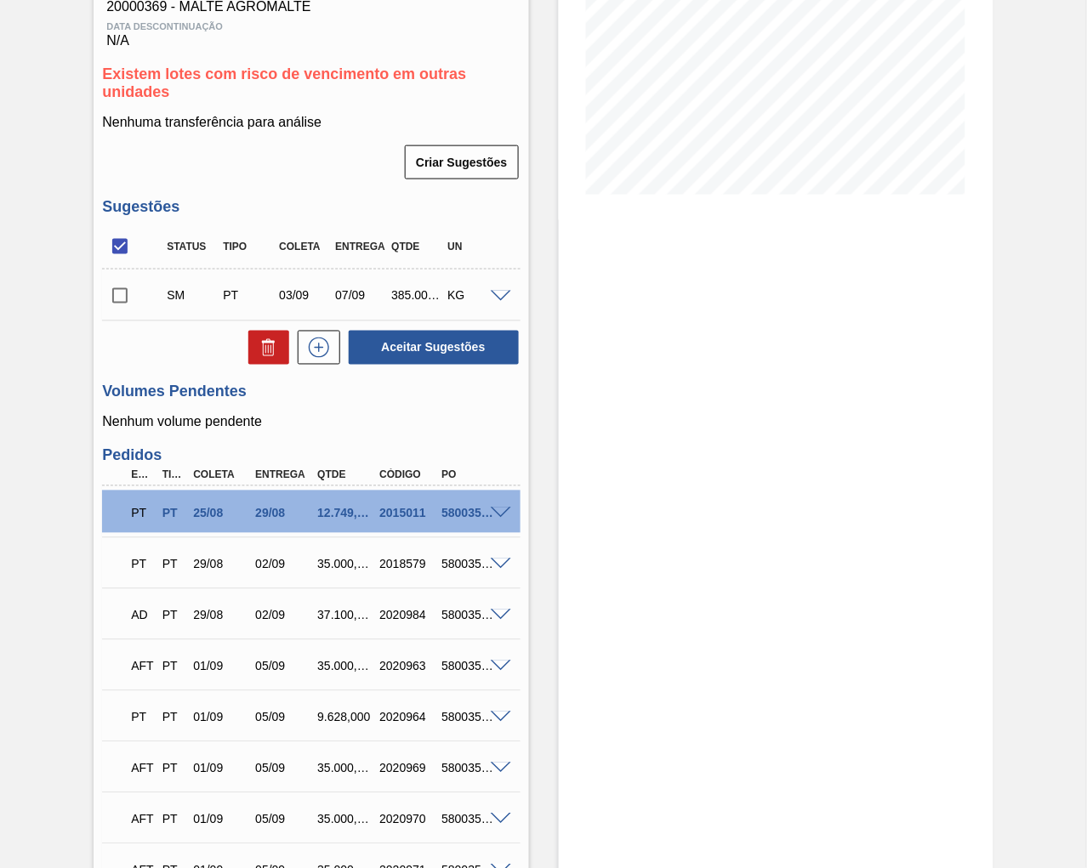
click at [500, 294] on span at bounding box center [501, 297] width 20 height 13
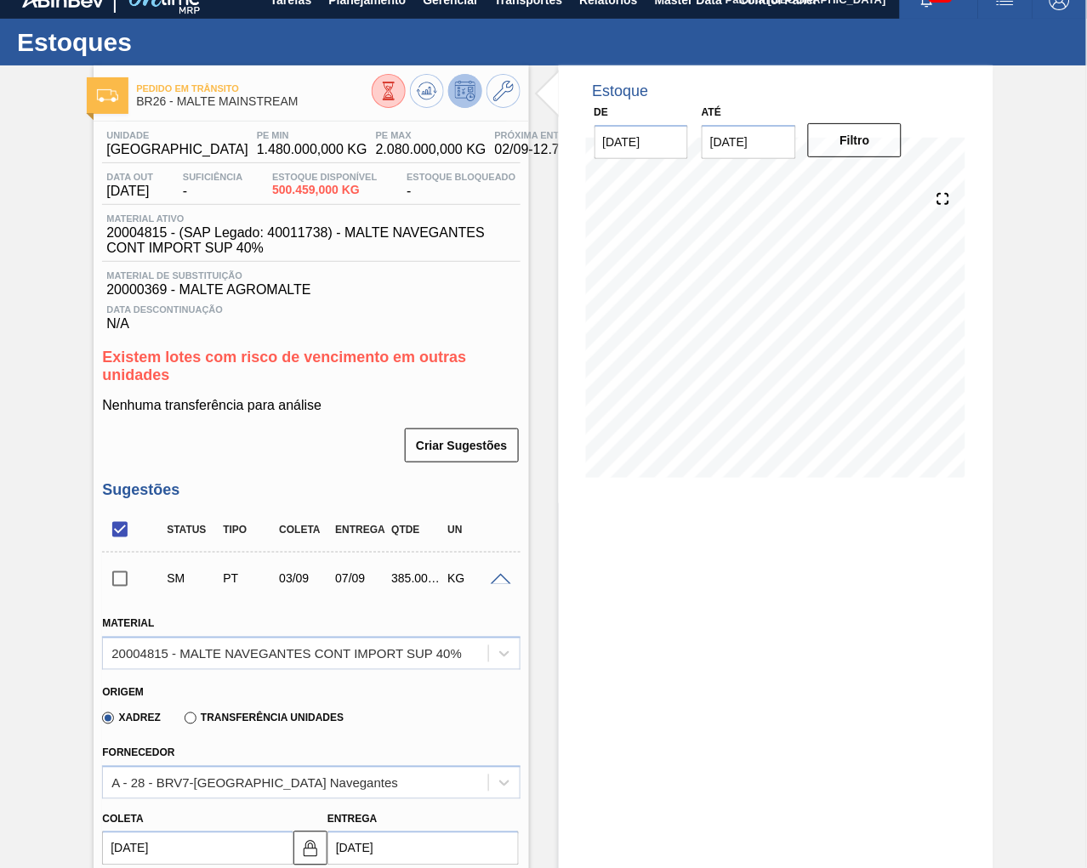
scroll to position [0, 0]
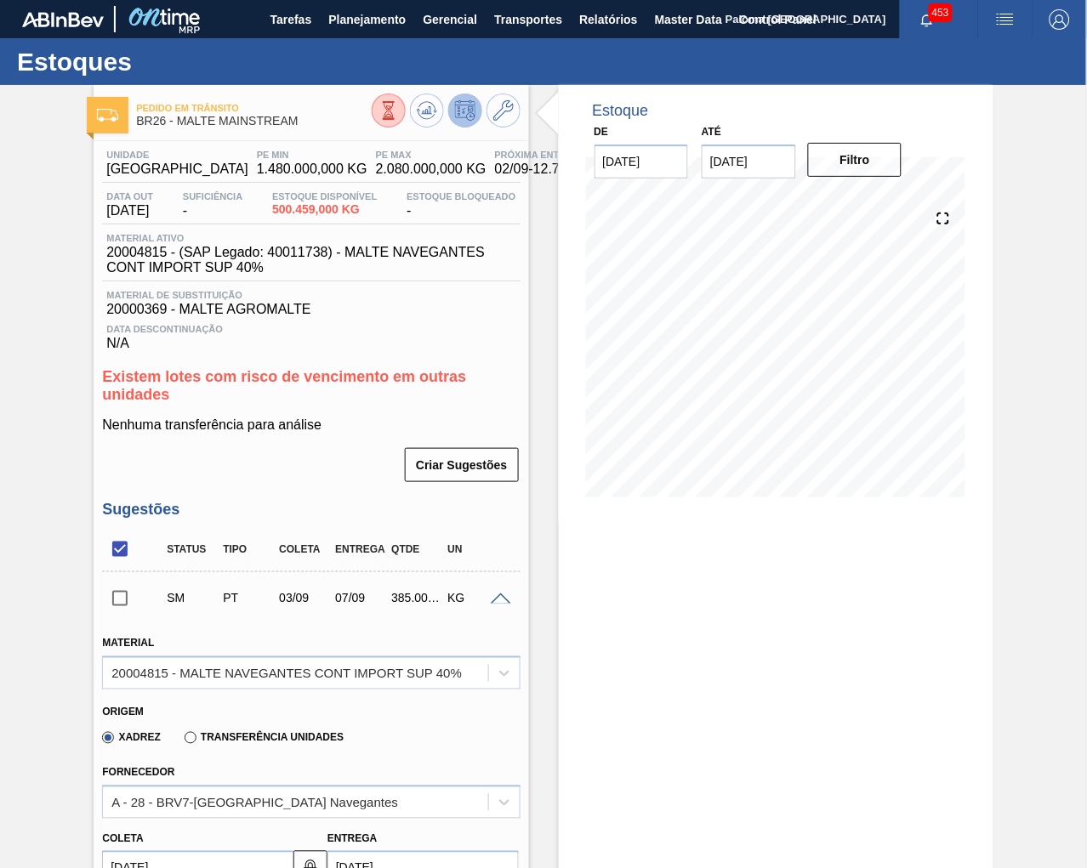
click at [505, 598] on span at bounding box center [501, 600] width 20 height 13
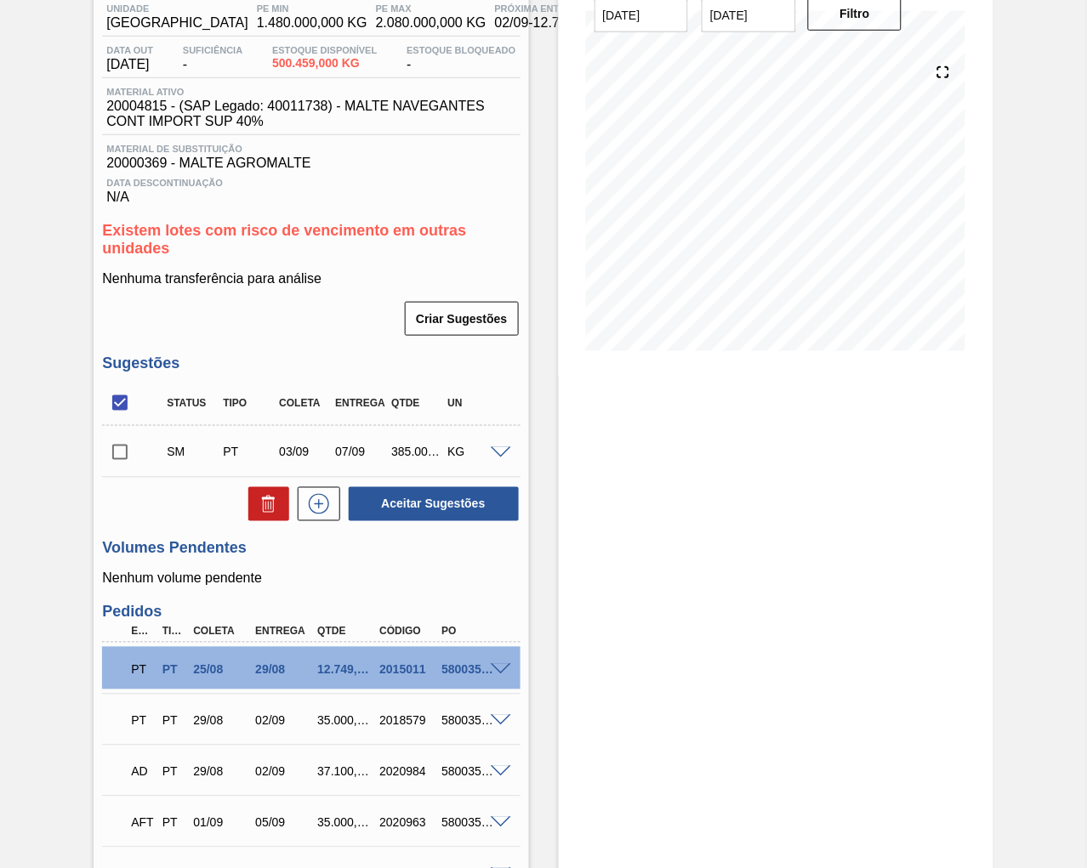
scroll to position [189, 0]
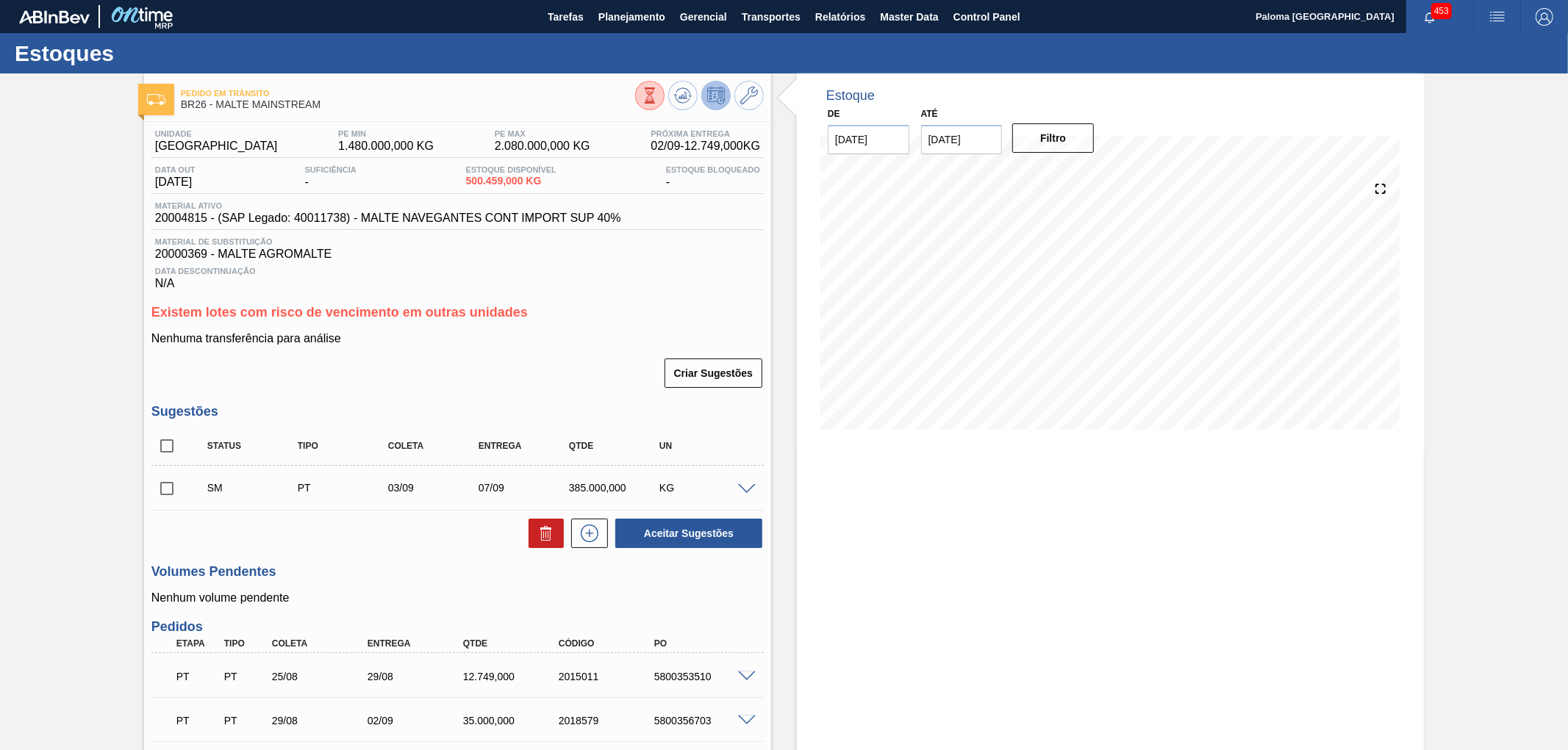
click at [749, 486] on span at bounding box center [747, 489] width 17 height 11
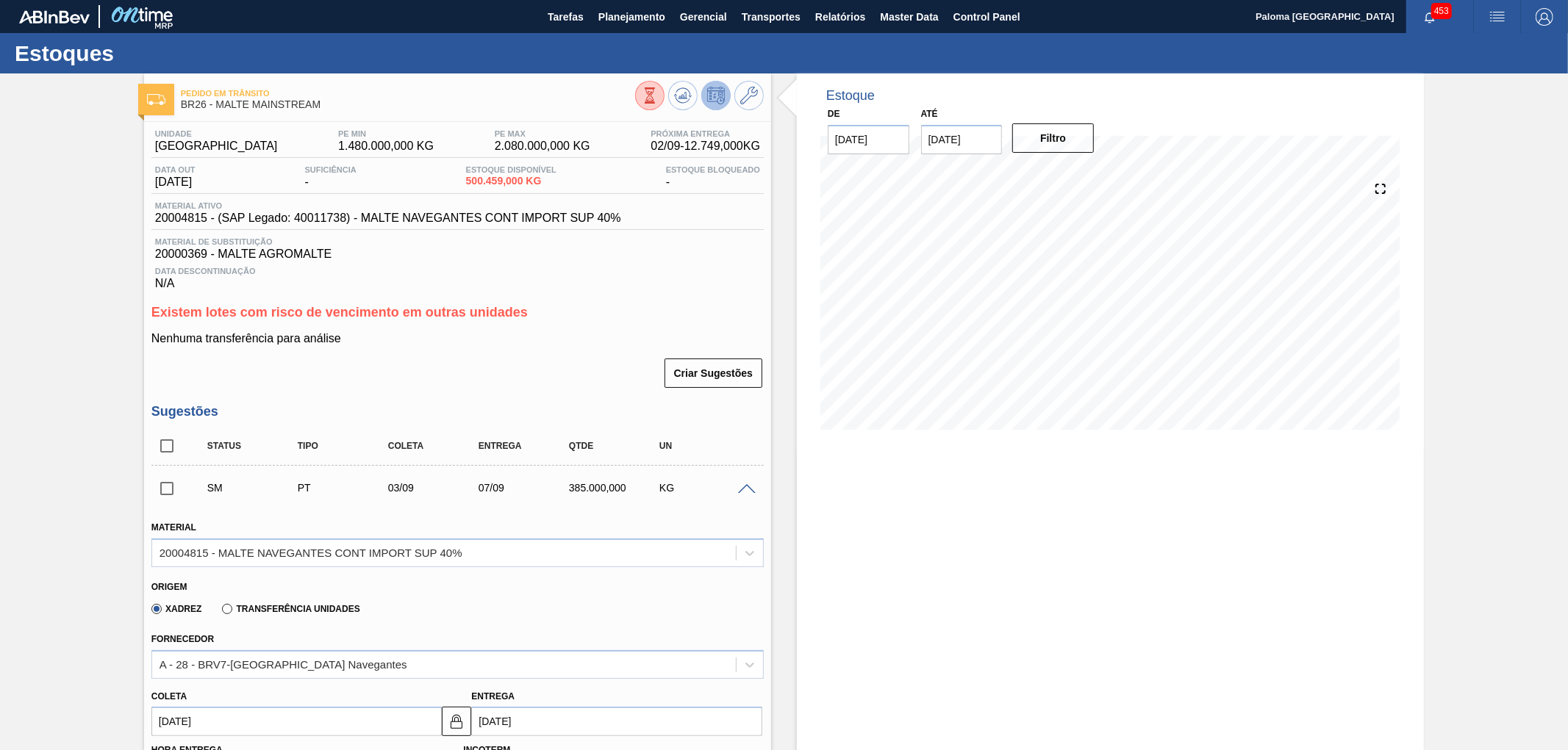
click at [173, 223] on span "20004815 - (SAP Legado: 40011738) - MALTE NAVEGANTES CONT IMPORT SUP 40%" at bounding box center [387, 218] width 466 height 13
drag, startPoint x: 155, startPoint y: 220, endPoint x: 204, endPoint y: 220, distance: 49.0
click at [204, 220] on span "20004815 - (SAP Legado: 40011738) - MALTE NAVEGANTES CONT IMPORT SUP 40%" at bounding box center [387, 218] width 466 height 13
copy span "20004815"
click at [750, 93] on icon at bounding box center [749, 95] width 17 height 17
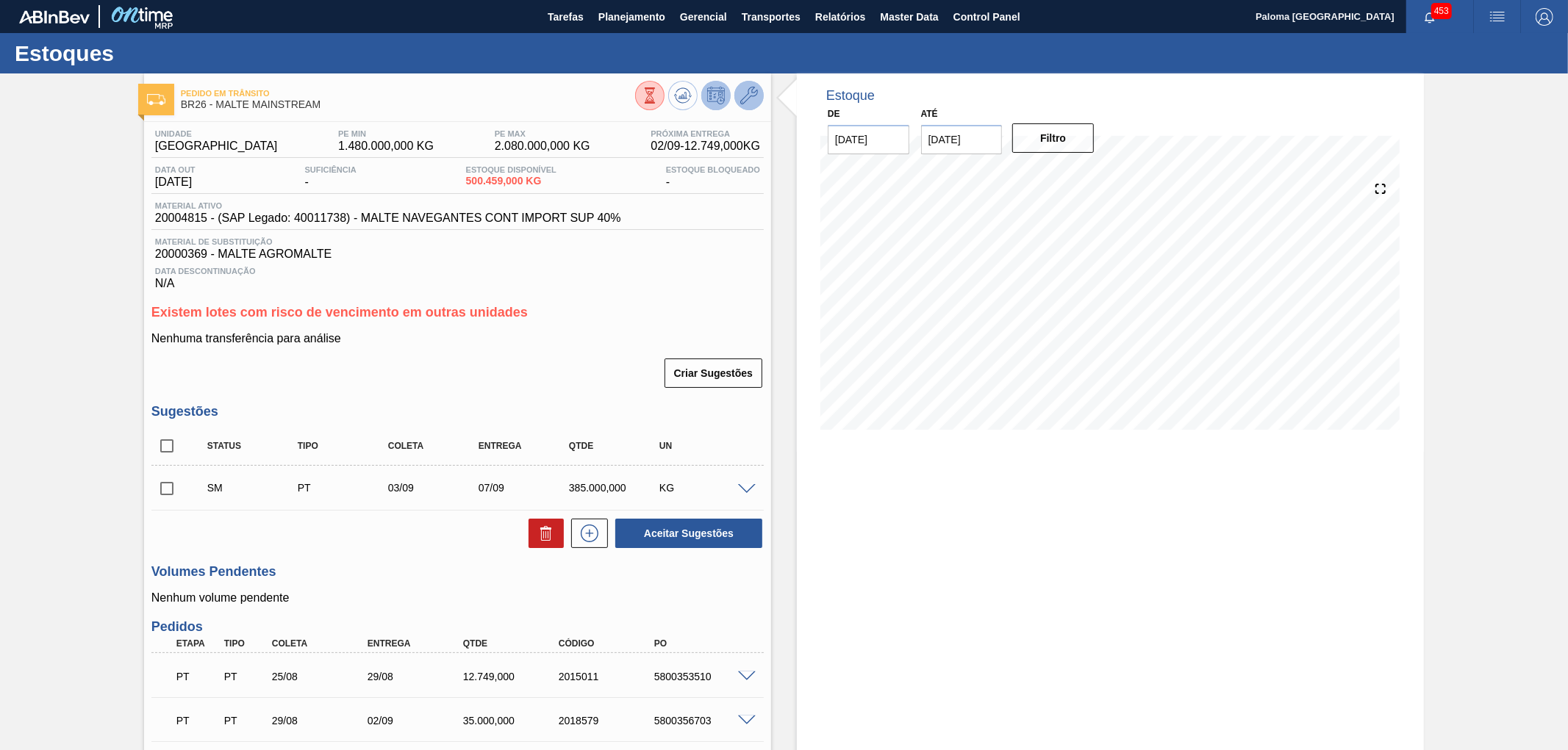
click at [750, 100] on icon at bounding box center [749, 95] width 17 height 17
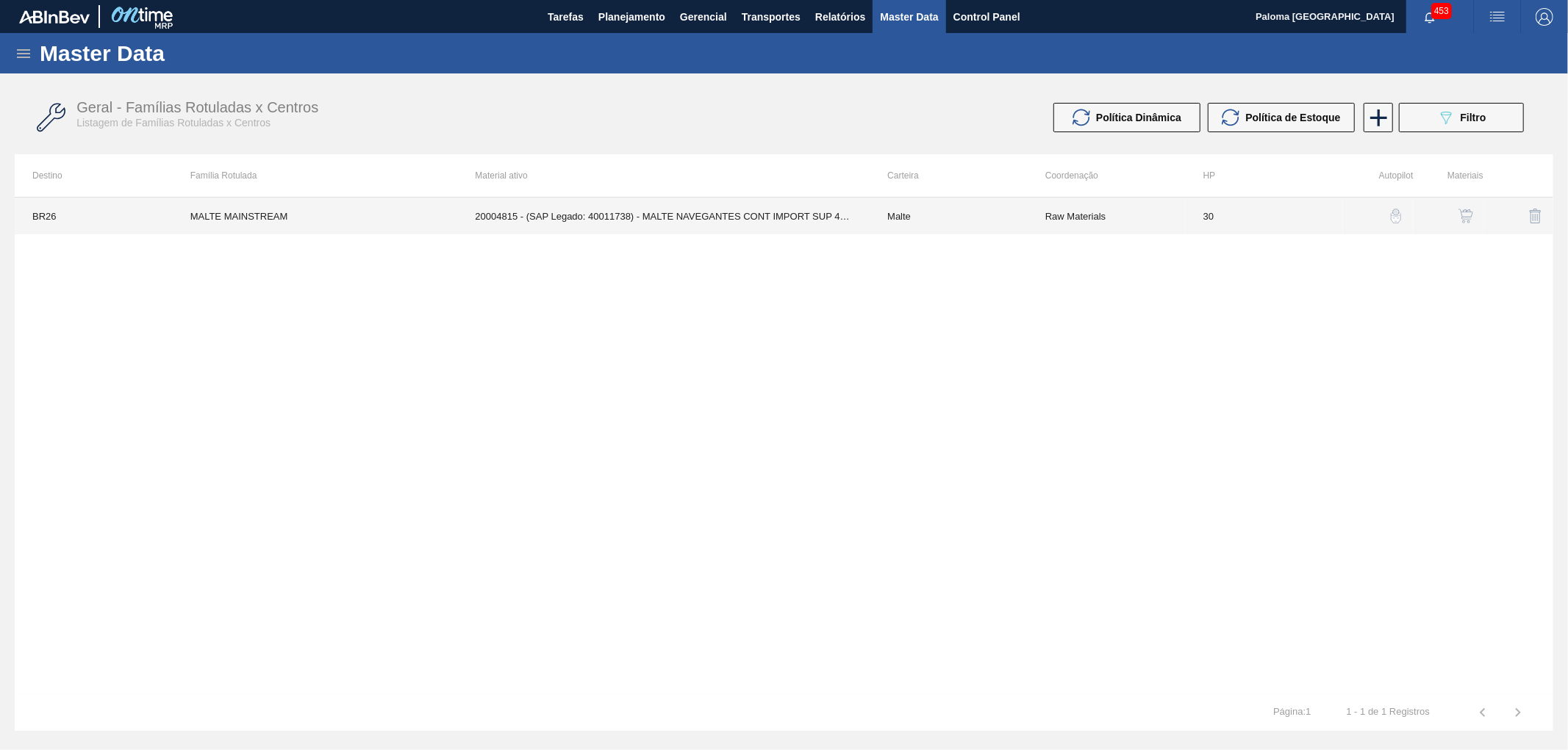
click at [790, 212] on td "20004815 - (SAP Legado: 40011738) - MALTE NAVEGANTES CONT IMPORT SUP 40%" at bounding box center [663, 216] width 412 height 37
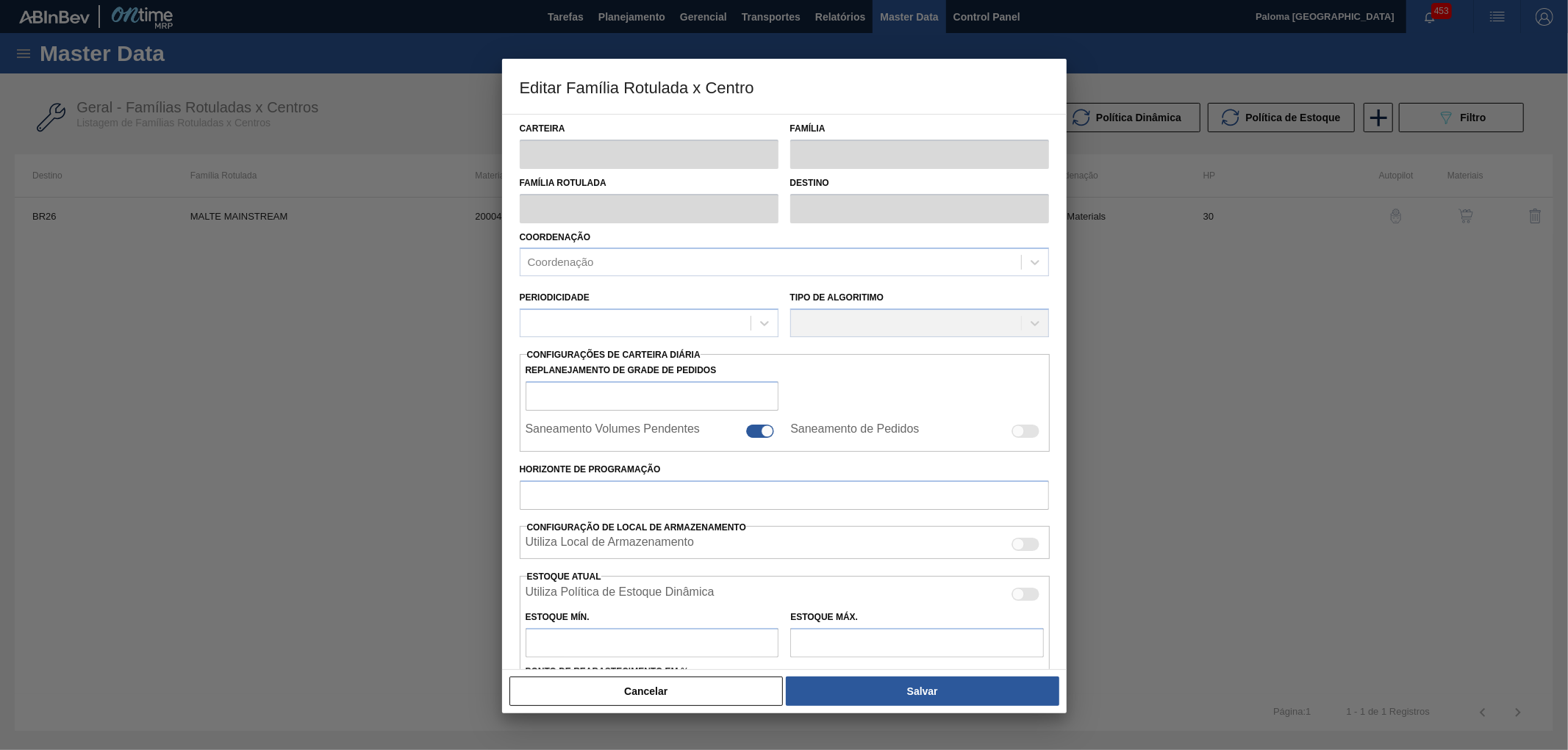
type input "Malte"
type input "MALTE MAINSTREAM"
type input "BR26 - Uberlândia"
type input "0"
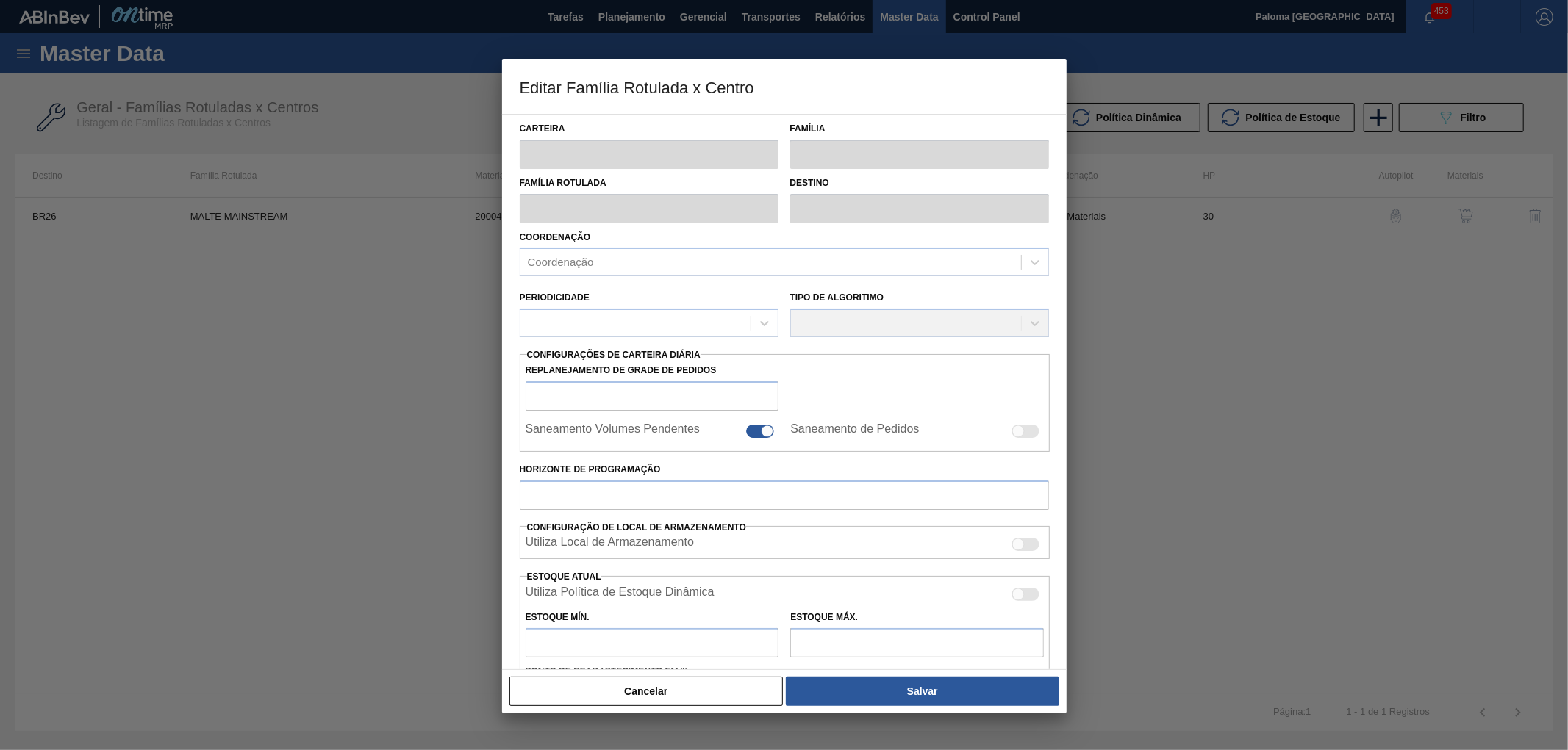
checkbox input "false"
type input "30"
type input "1.480.000"
type input "2.080.000"
type input "100"
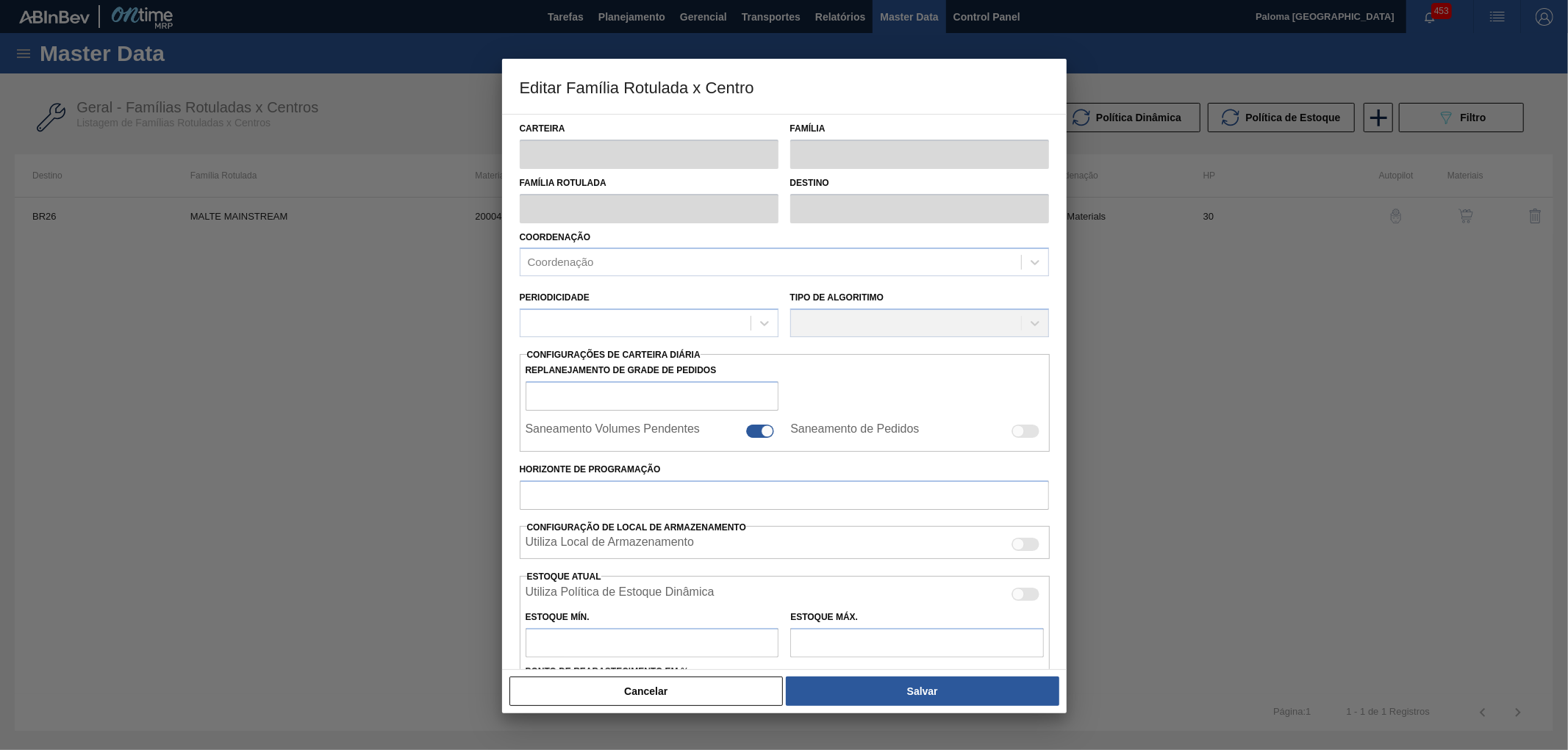
type input "2.080.000,000"
checkbox input "true"
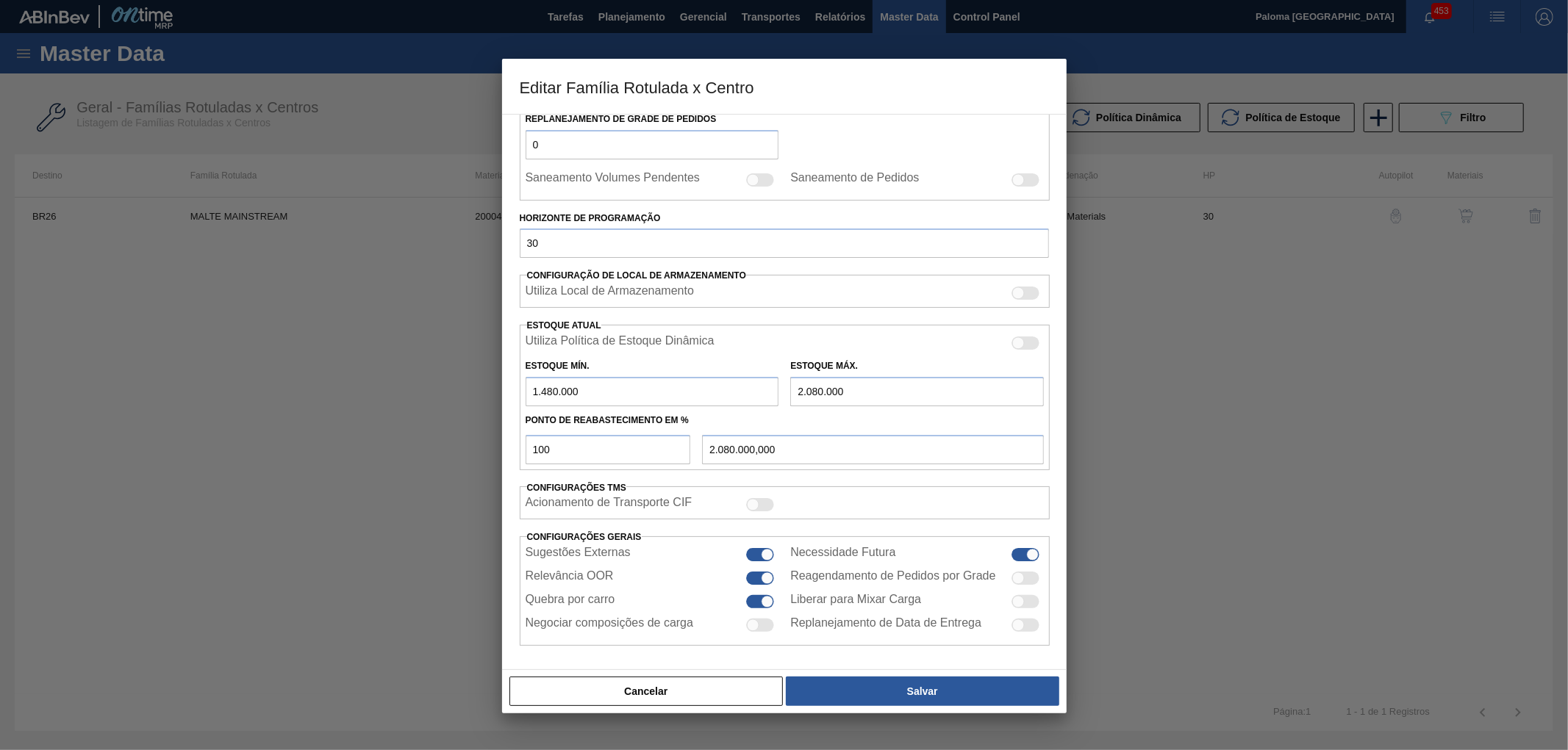
scroll to position [256, 0]
click at [763, 557] on div at bounding box center [768, 554] width 12 height 12
checkbox input "false"
click at [836, 696] on button "Salvar" at bounding box center [922, 691] width 273 height 29
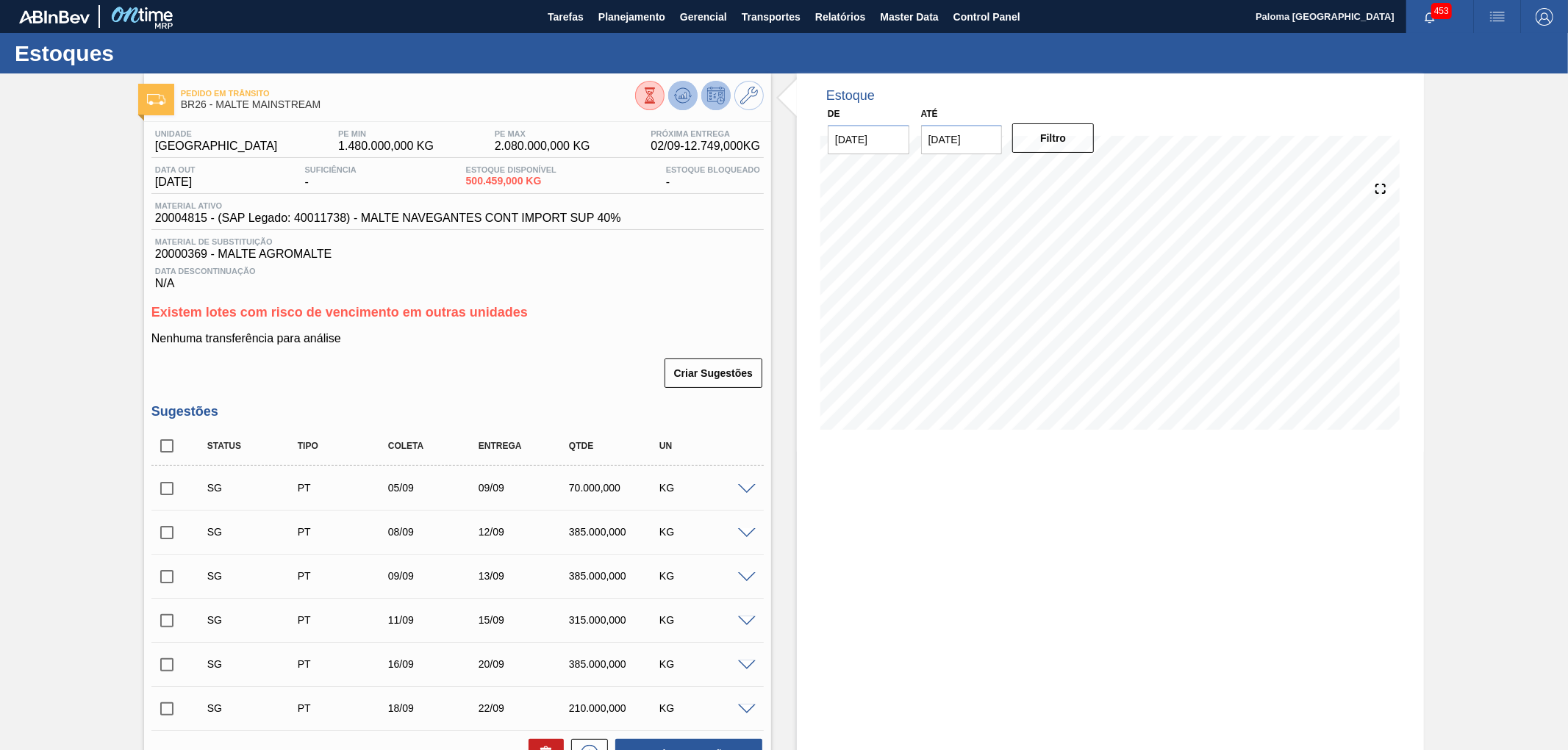
click at [679, 99] on icon at bounding box center [683, 95] width 17 height 17
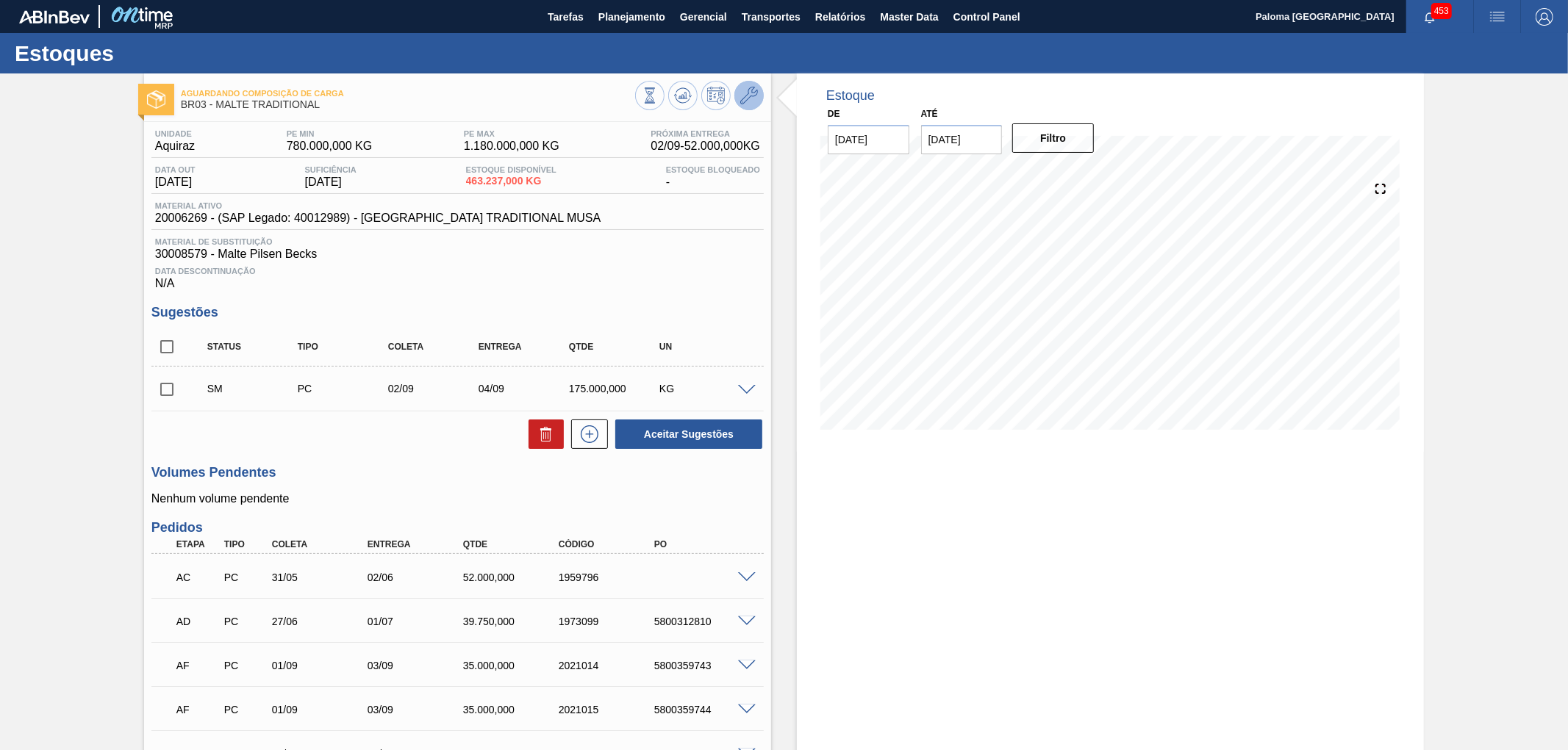
click at [740, 93] on icon at bounding box center [749, 95] width 17 height 17
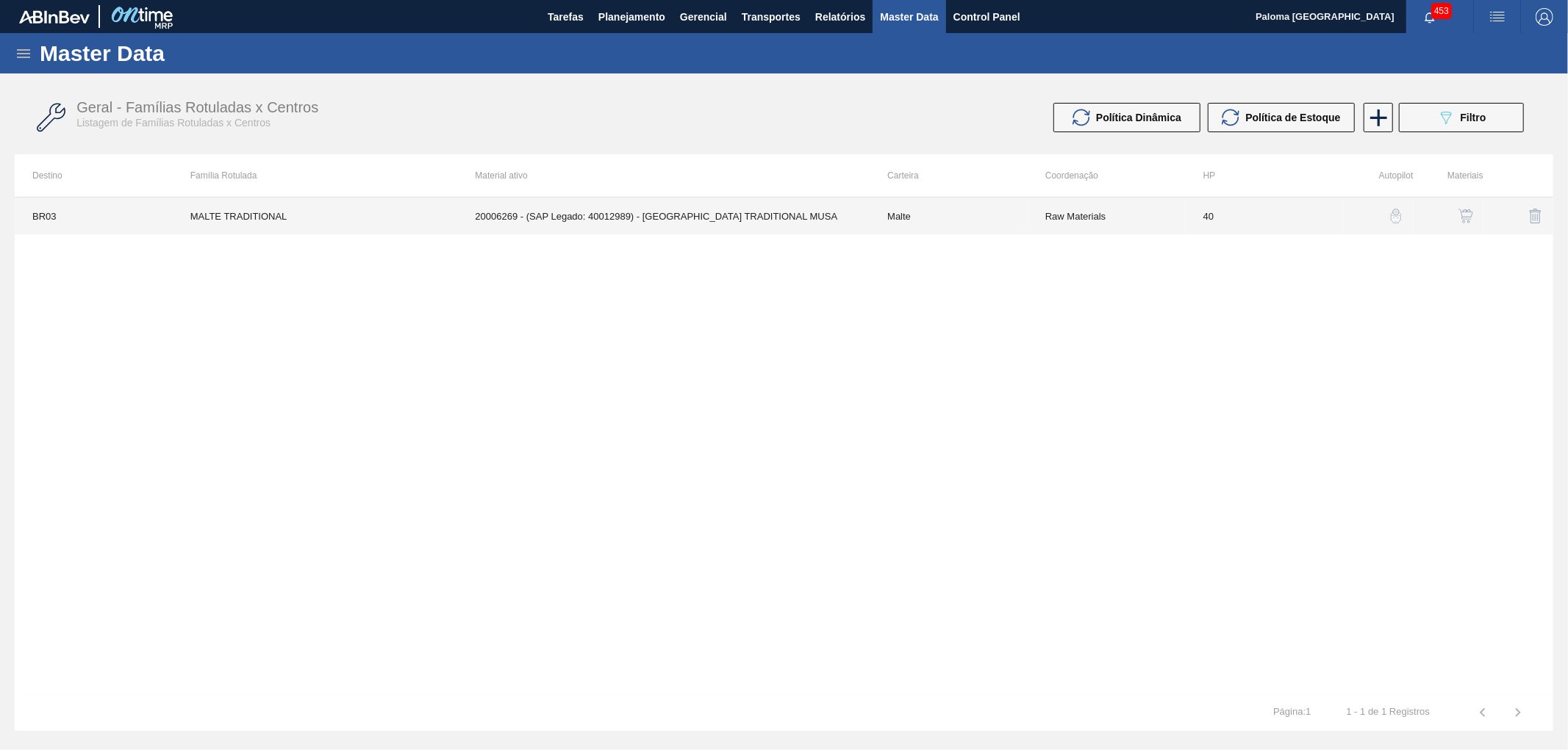
click at [768, 224] on td "20006269 - (SAP Legado: 40012989) - [GEOGRAPHIC_DATA] TRADITIONAL MUSA" at bounding box center [663, 216] width 412 height 37
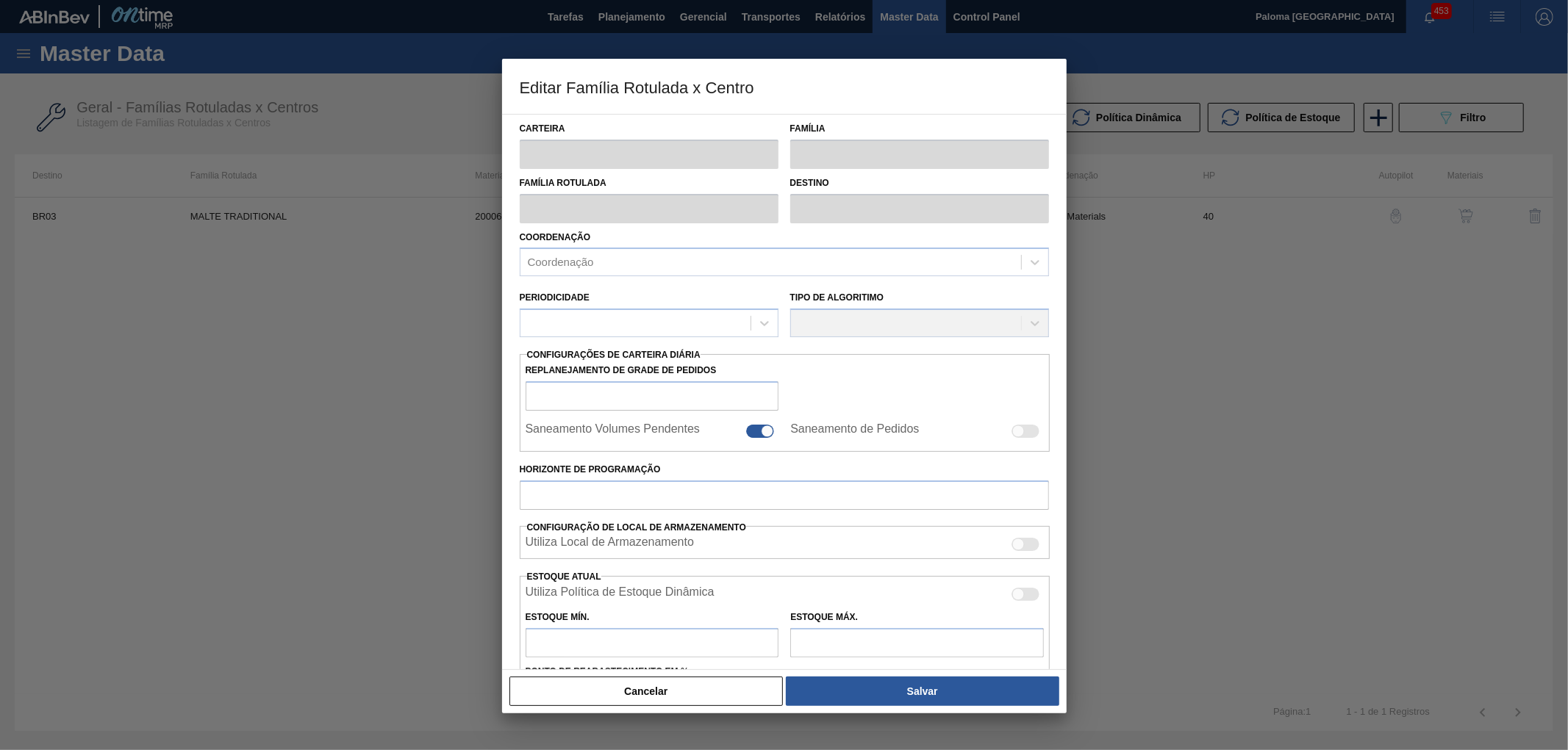
type input "Malte"
type input "MALTE TRADITIONAL"
type input "BR03 - Aquiraz"
type input "0"
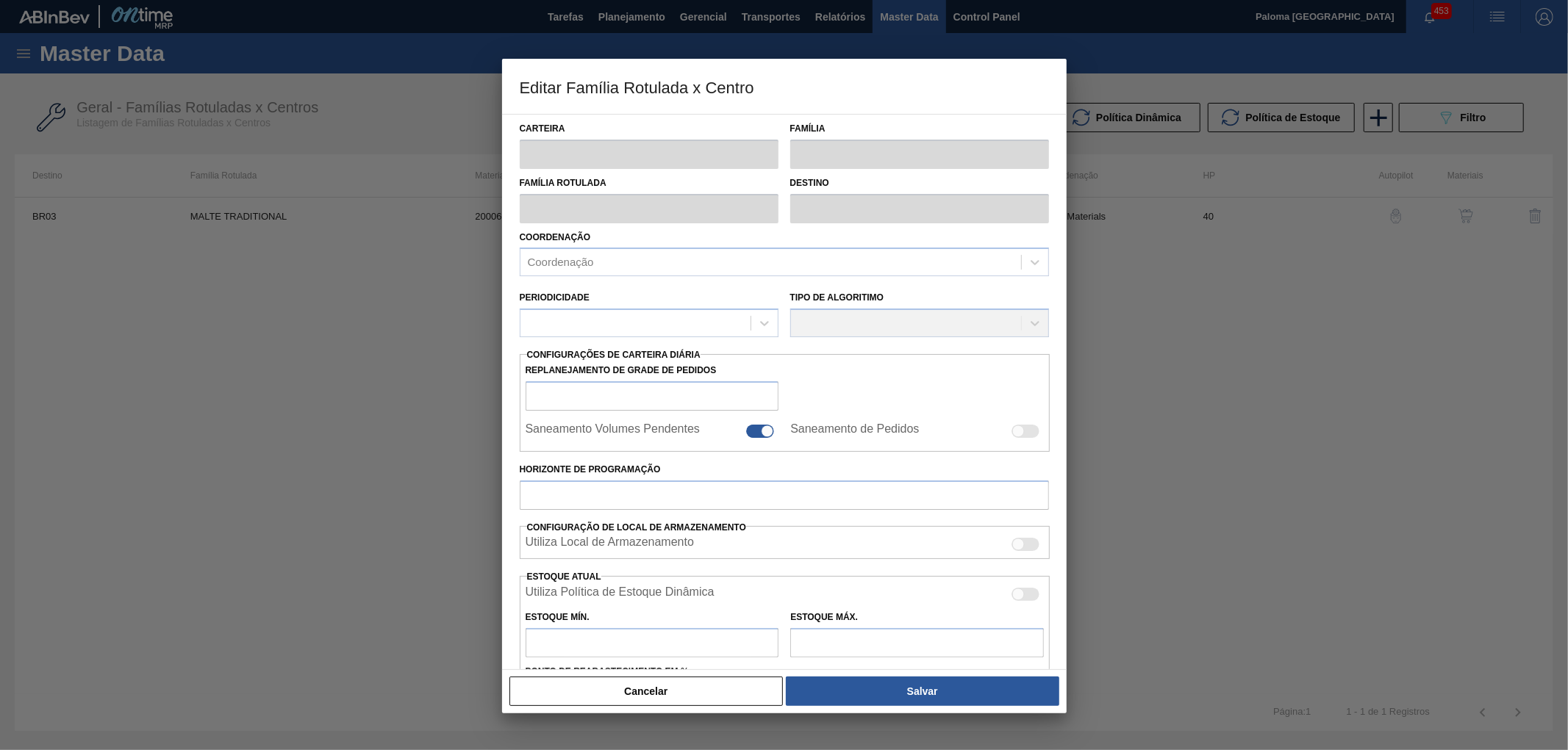
checkbox input "false"
type input "40"
type input "780.000"
type input "1.180.000"
type input "0"
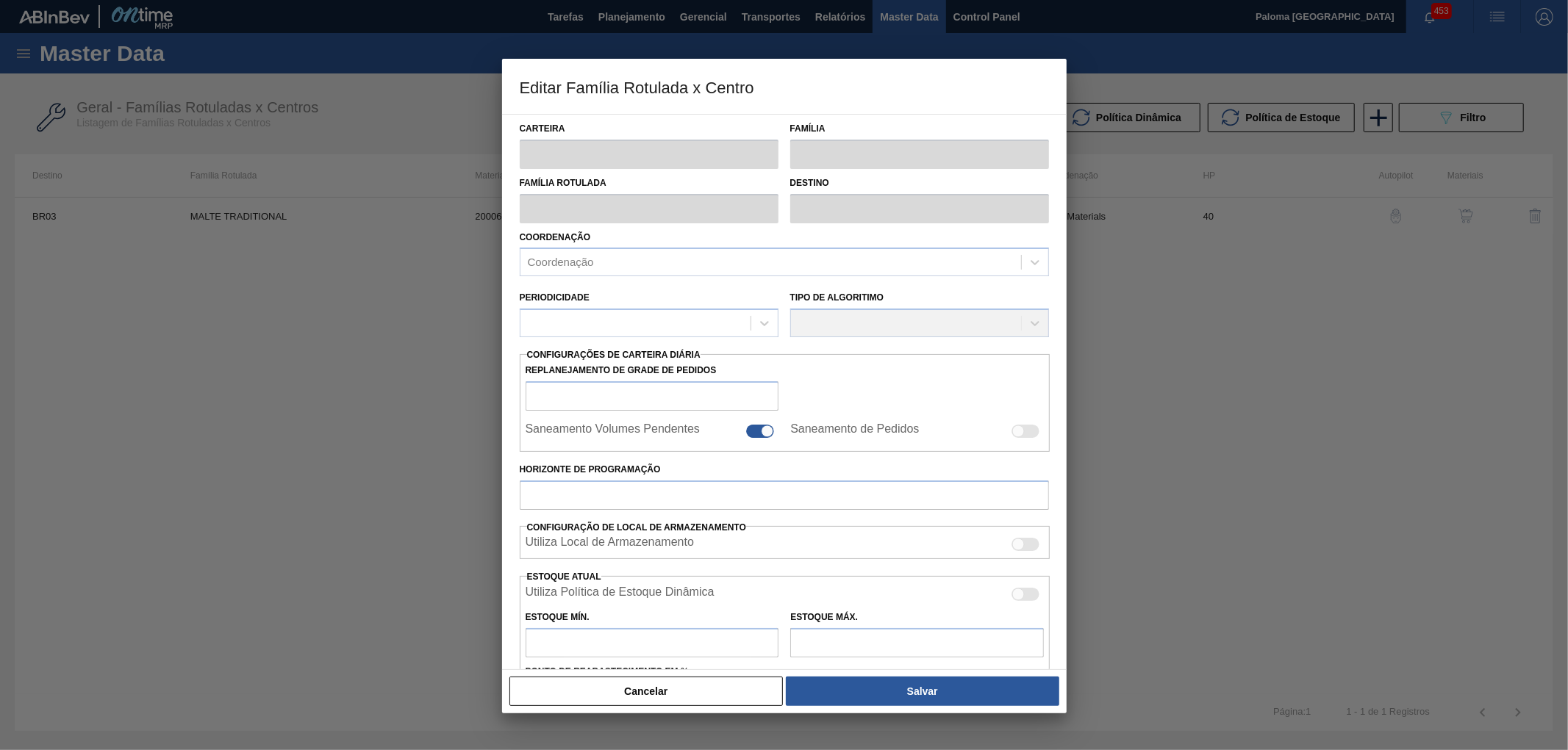
type input "780.000,000"
checkbox input "true"
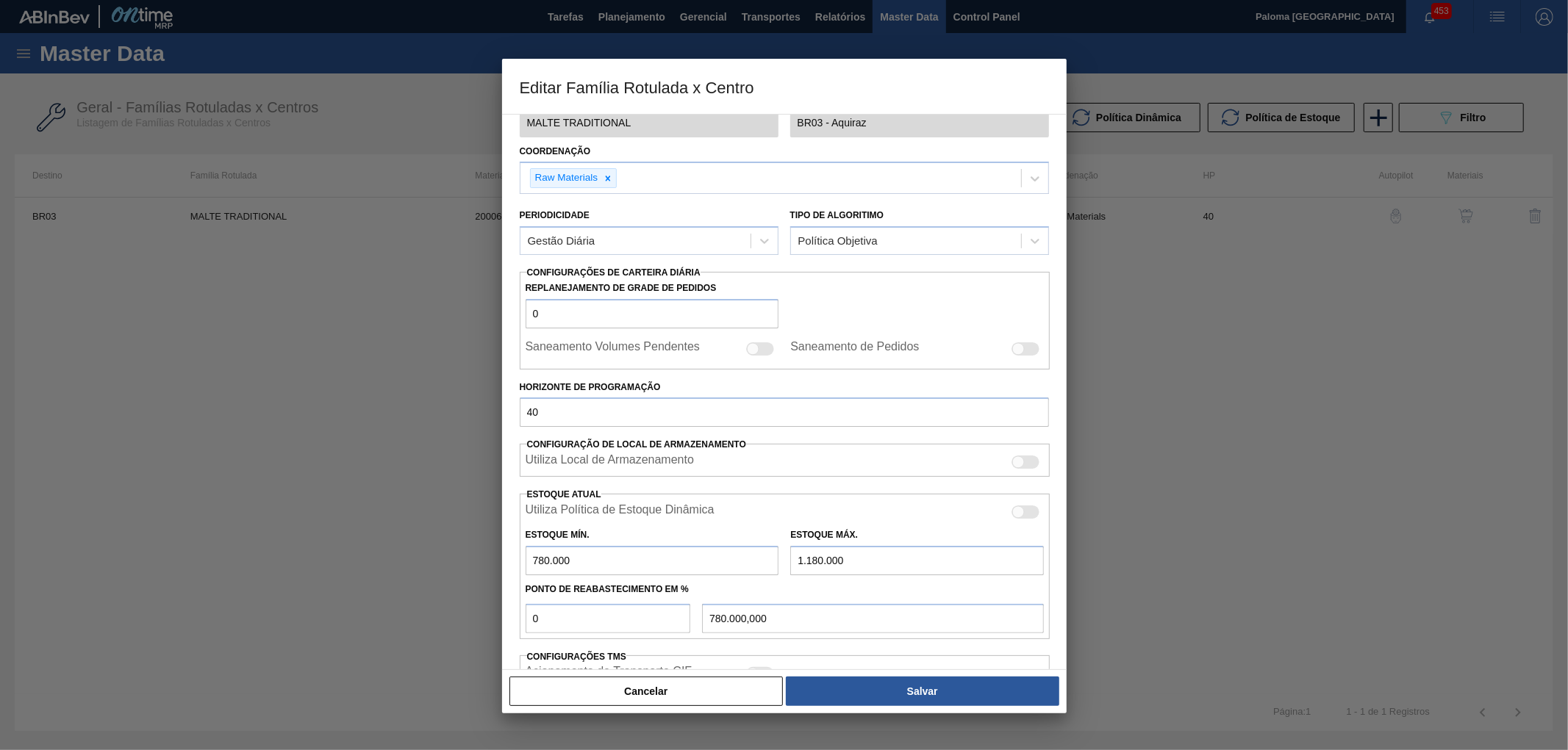
scroll to position [256, 0]
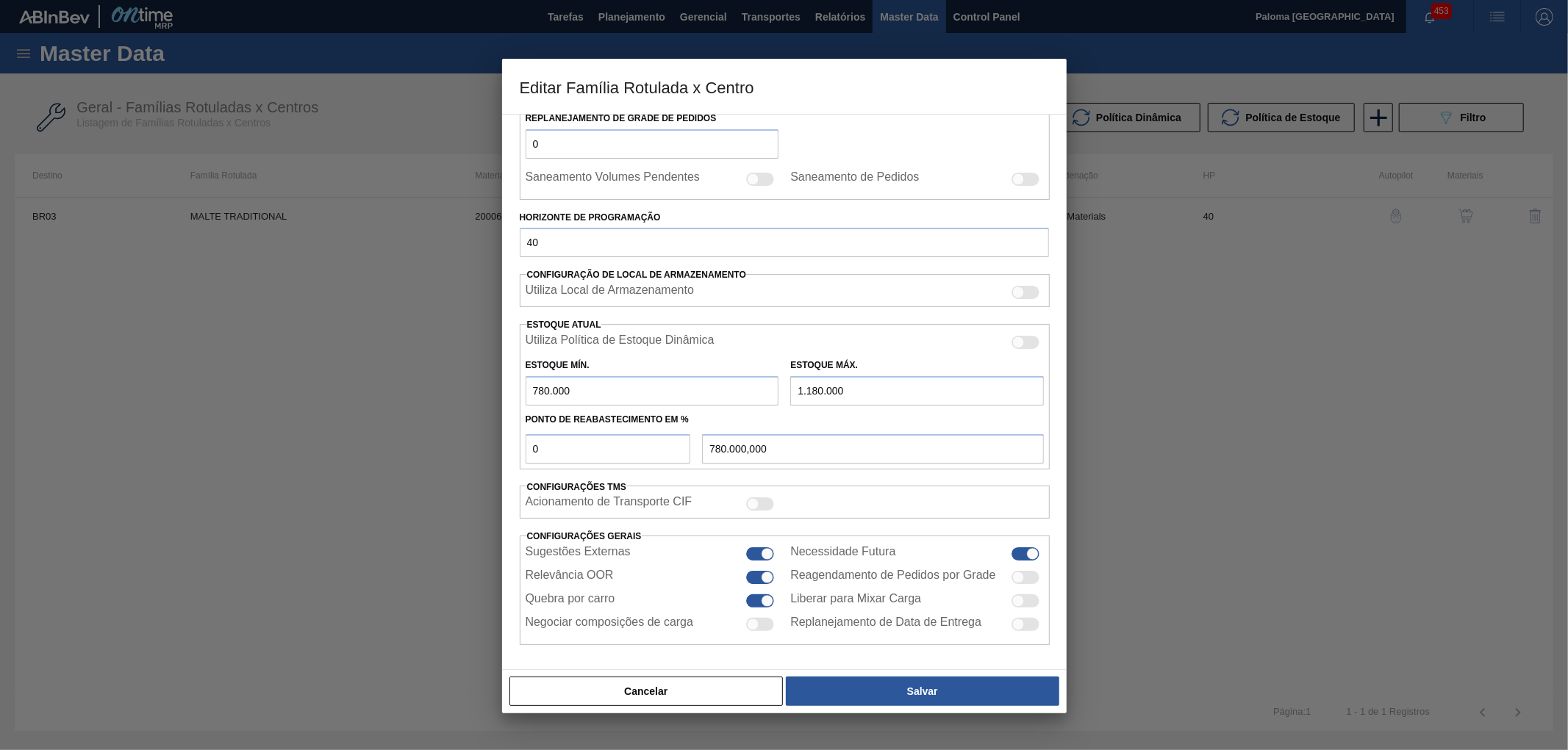
click at [760, 553] on div at bounding box center [761, 554] width 28 height 13
checkbox input "false"
click at [843, 700] on button "Salvar" at bounding box center [922, 691] width 273 height 29
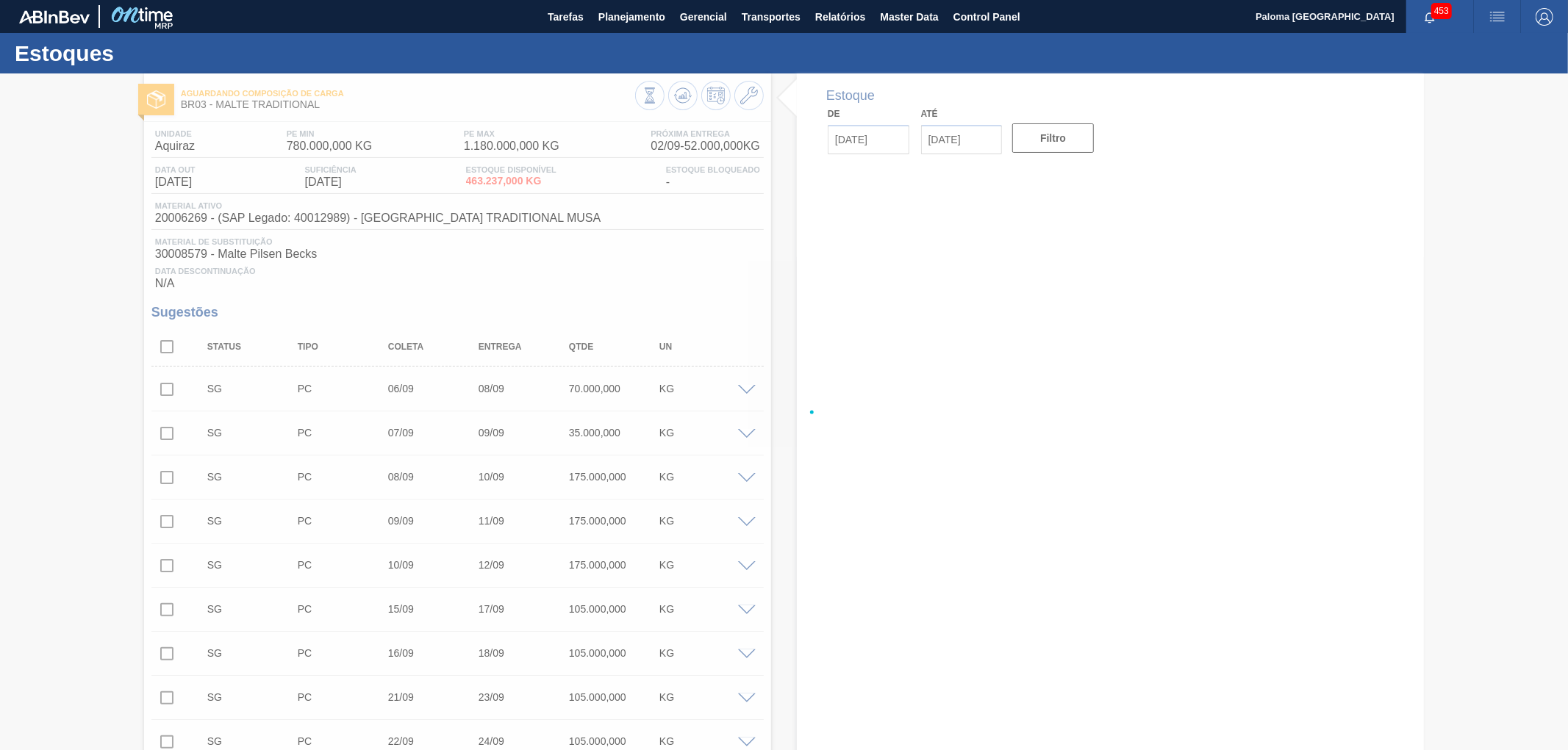
type input "[DATE]"
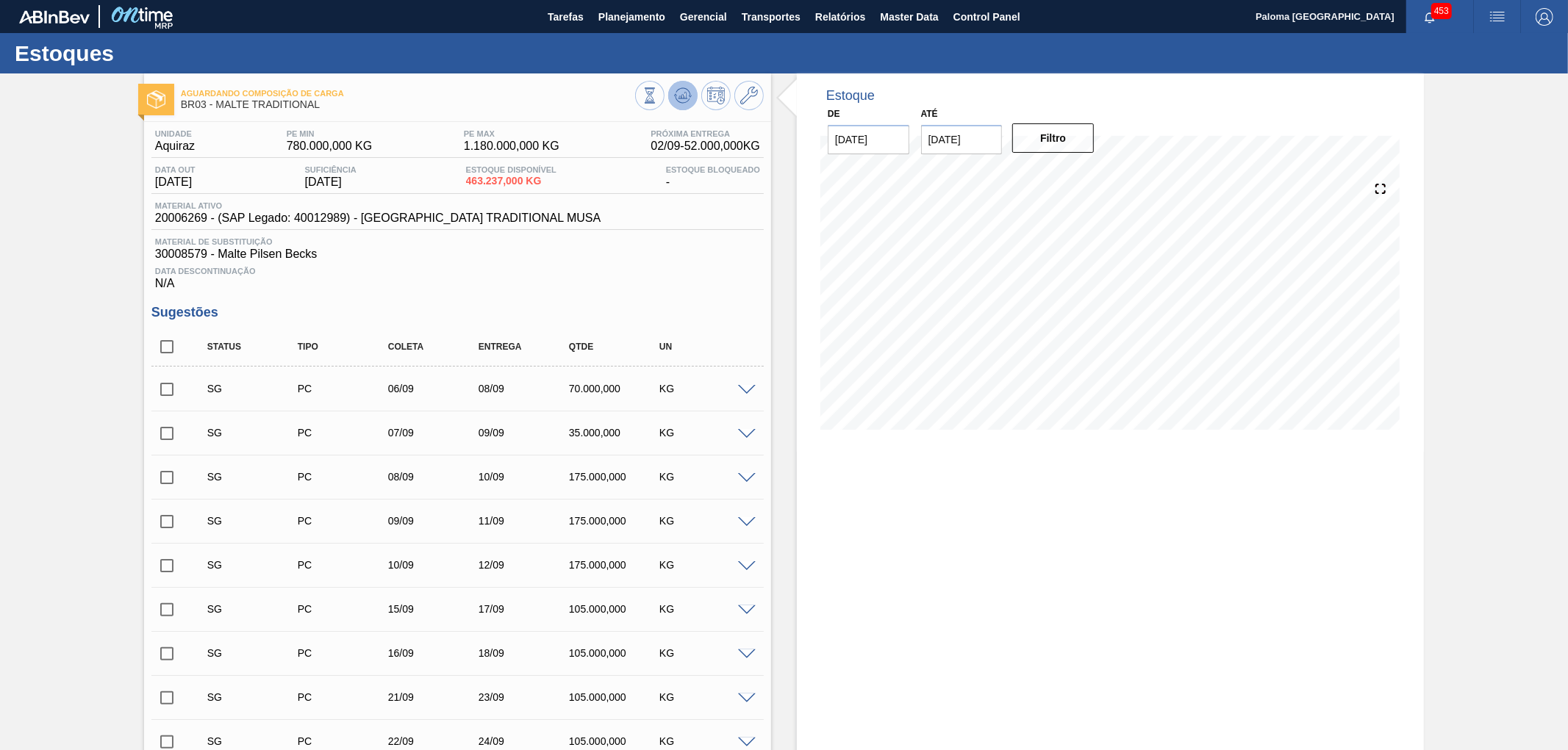
click at [679, 99] on icon at bounding box center [683, 95] width 17 height 17
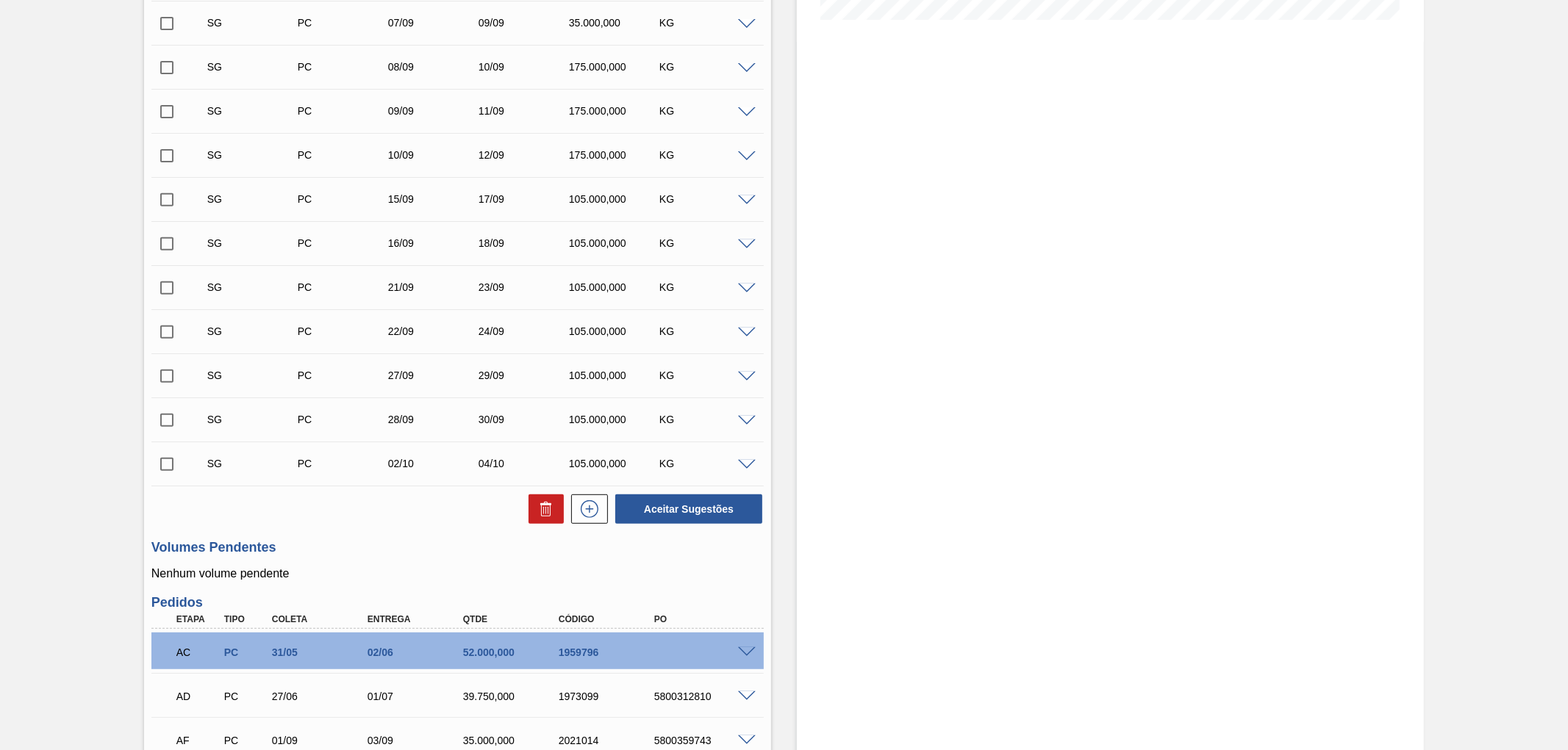
scroll to position [571, 0]
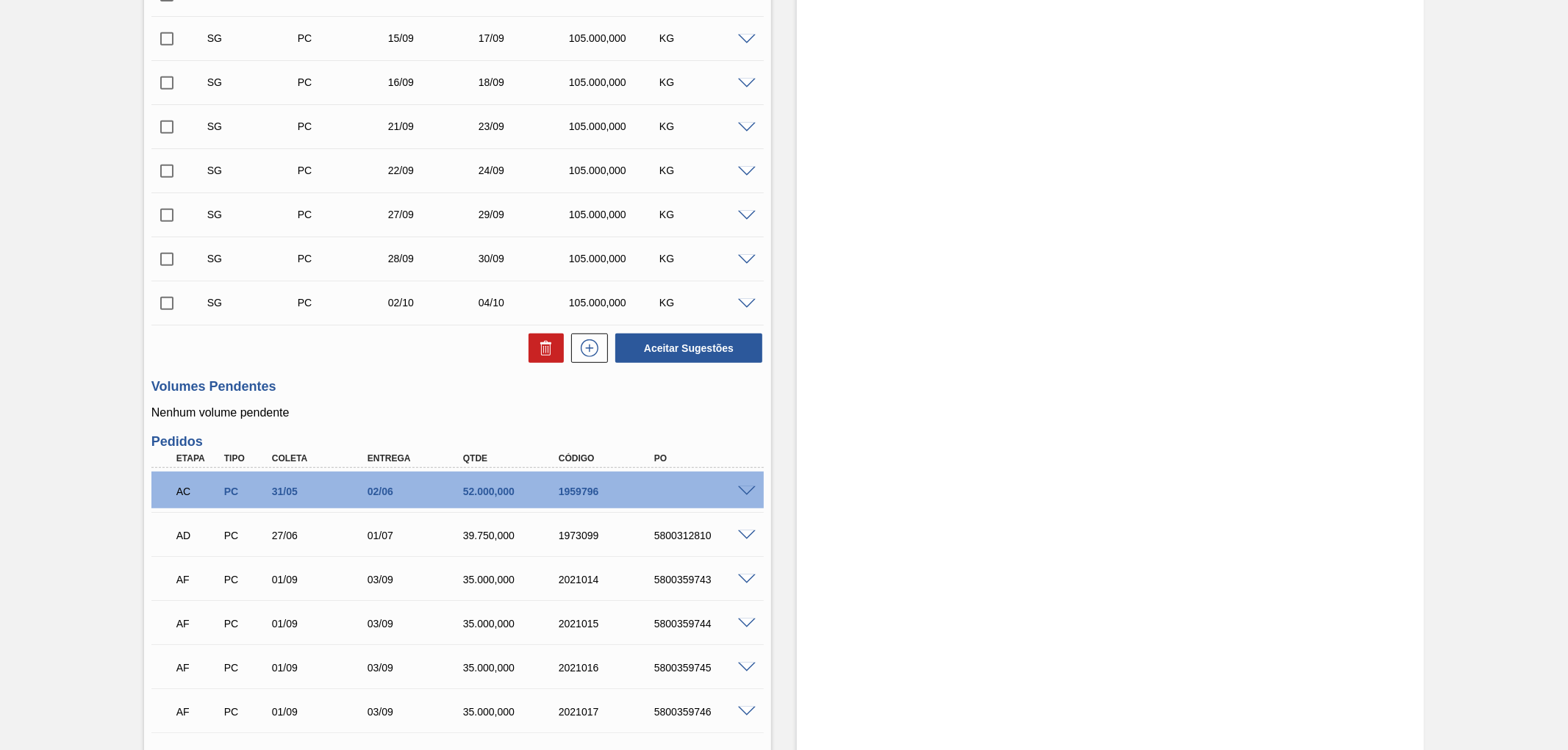
click at [743, 482] on div "AC PC 31/05 02/06 52.000,000 1959796" at bounding box center [457, 490] width 612 height 37
click at [744, 491] on span at bounding box center [747, 492] width 17 height 11
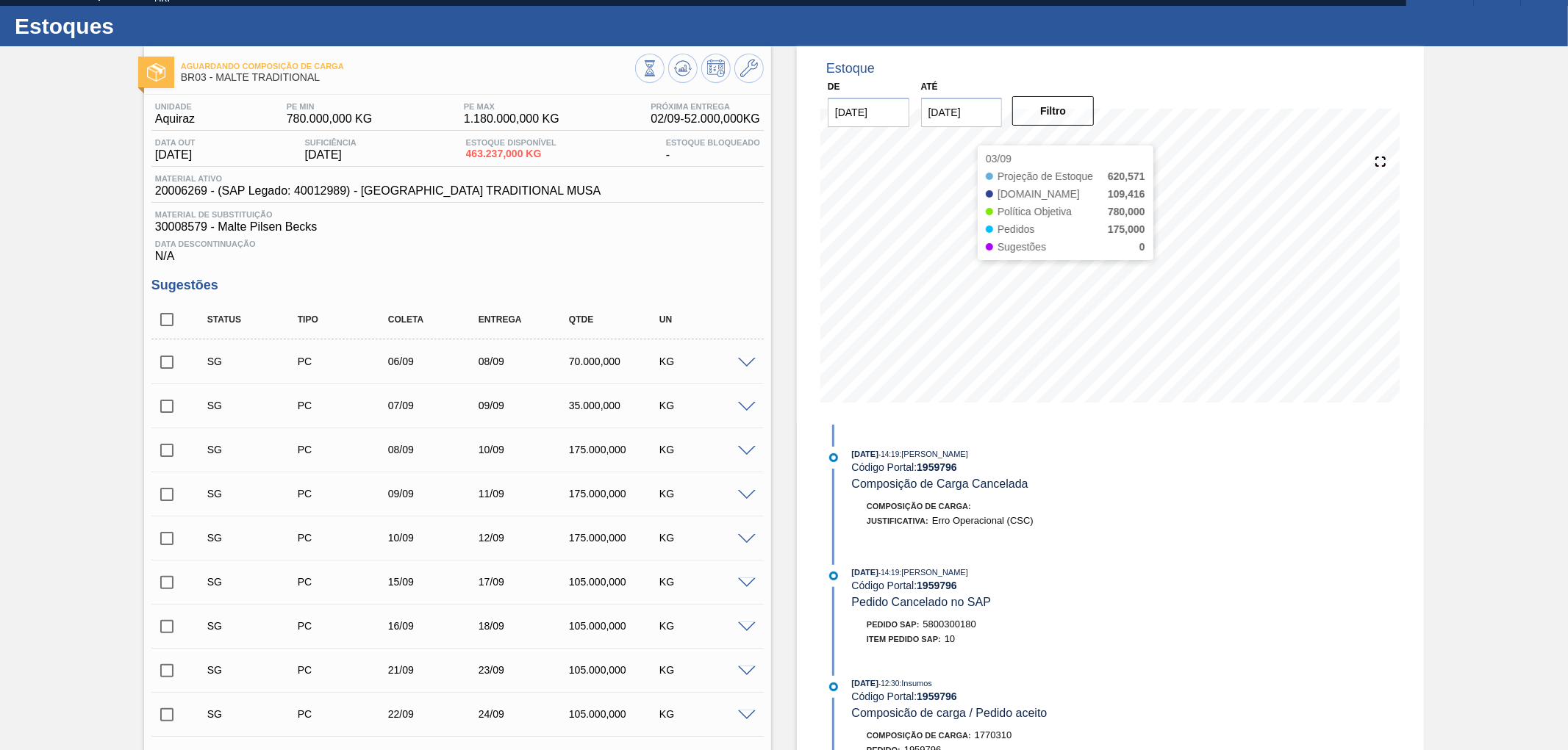
scroll to position [0, 0]
